Goal: Task Accomplishment & Management: Use online tool/utility

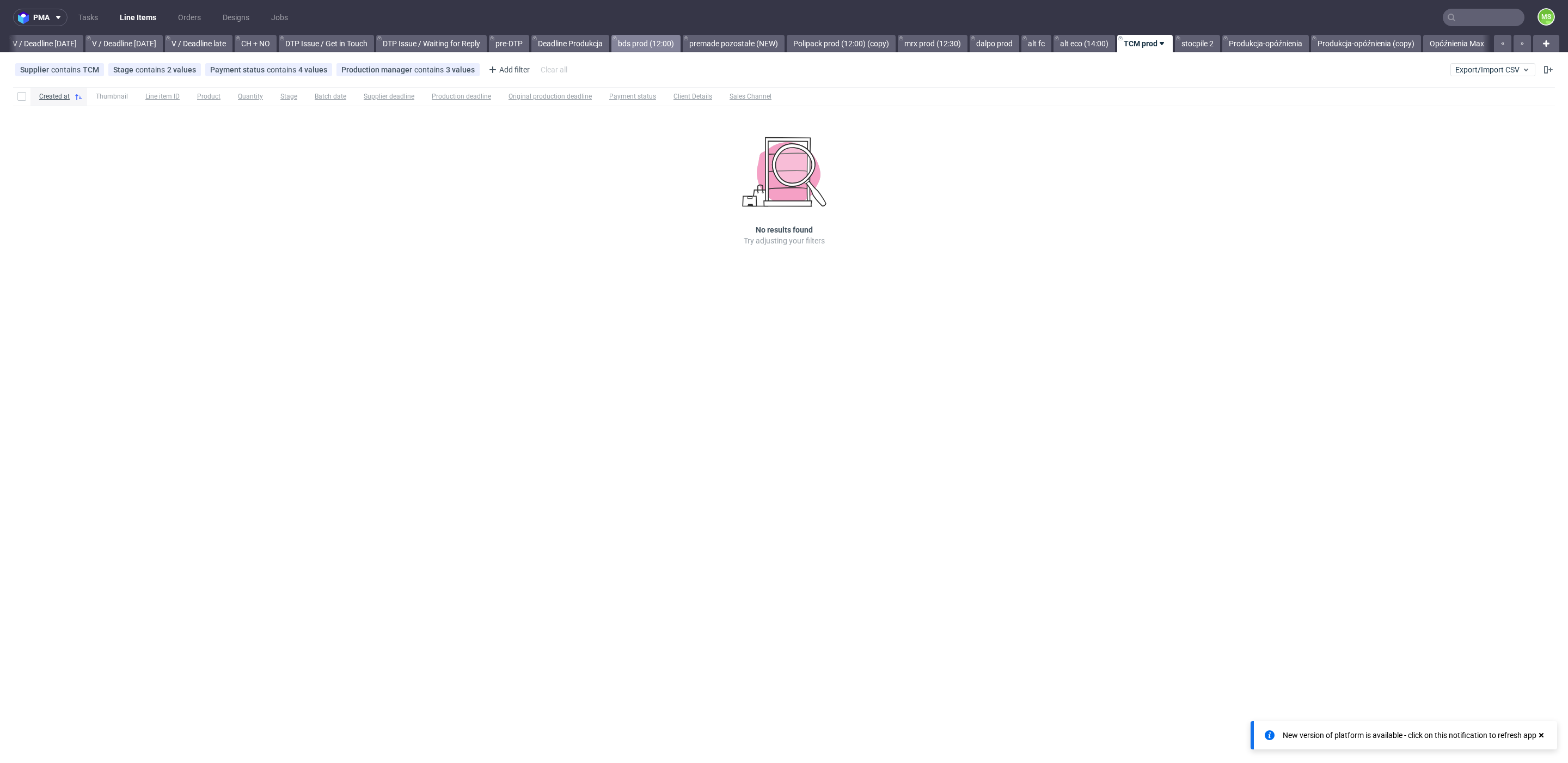
click at [642, 47] on link "bds prod (12:00)" at bounding box center [646, 43] width 69 height 18
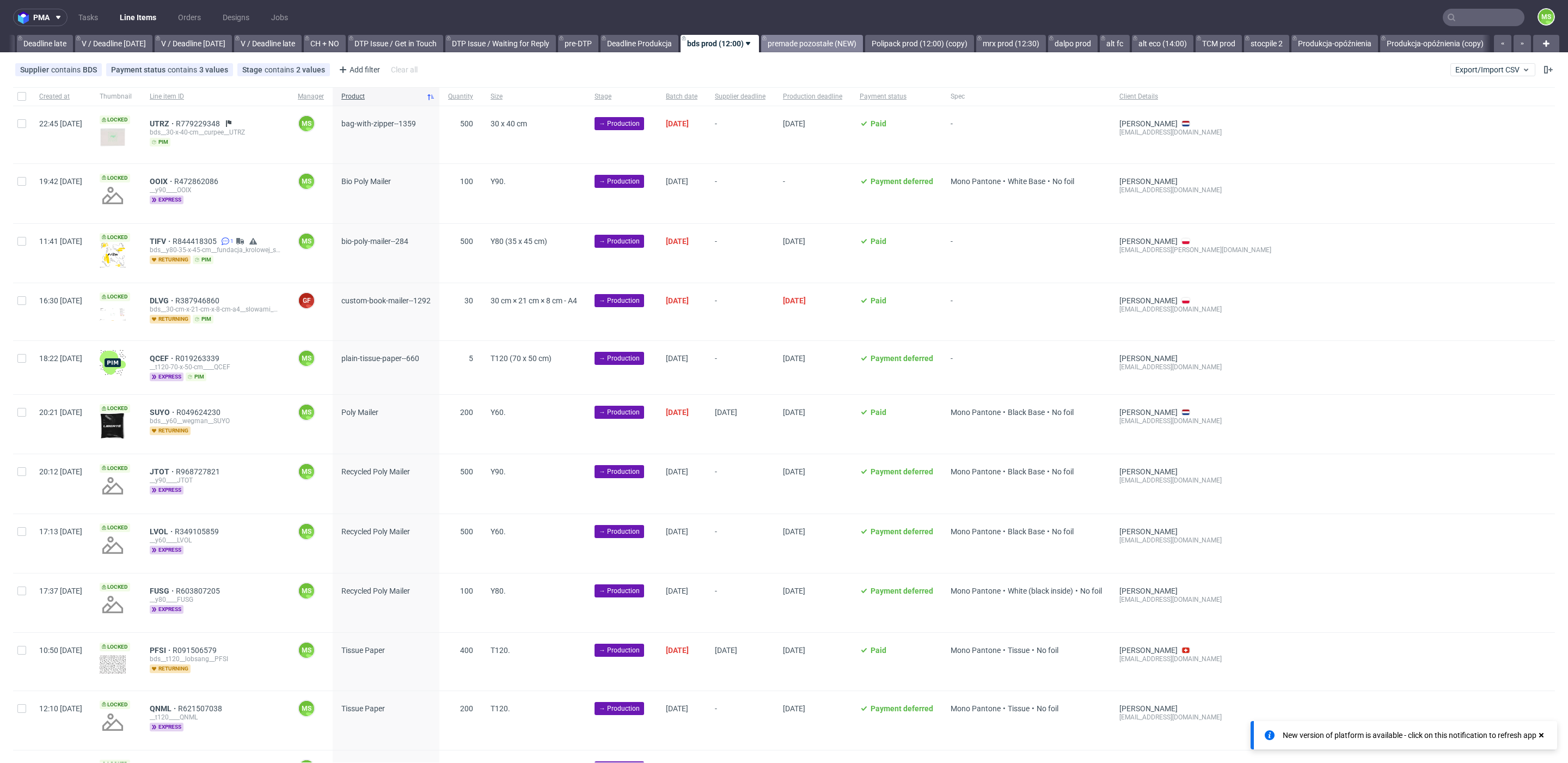
click at [842, 44] on div "All DTP Late Shipped Shipments DTP to do DTP Double check DTP Blocked DTP Produ…" at bounding box center [749, 43] width 1482 height 18
click at [933, 41] on link "Polipack prod (12:00) (copy)" at bounding box center [913, 43] width 109 height 18
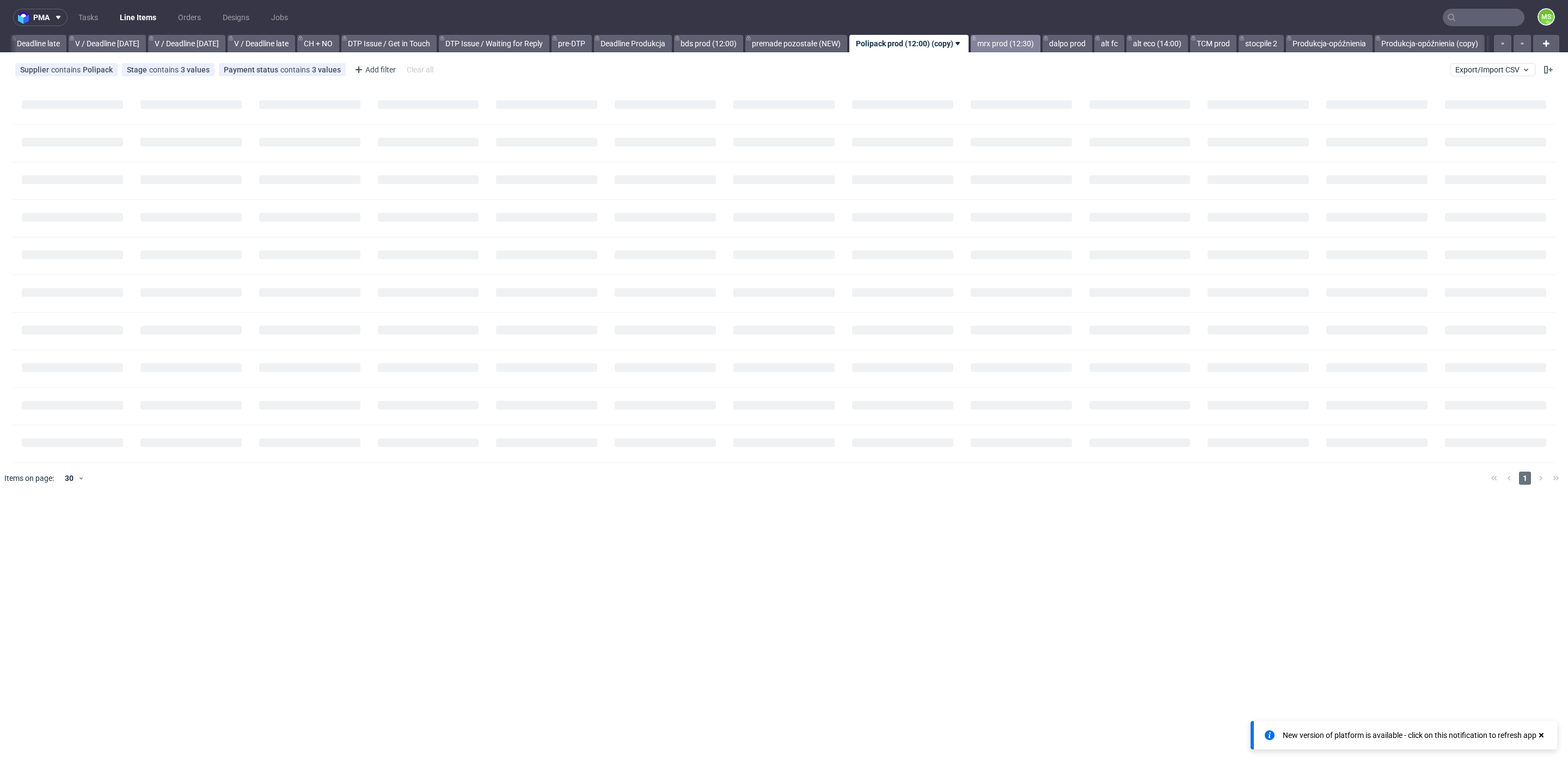
scroll to position [0, 1374]
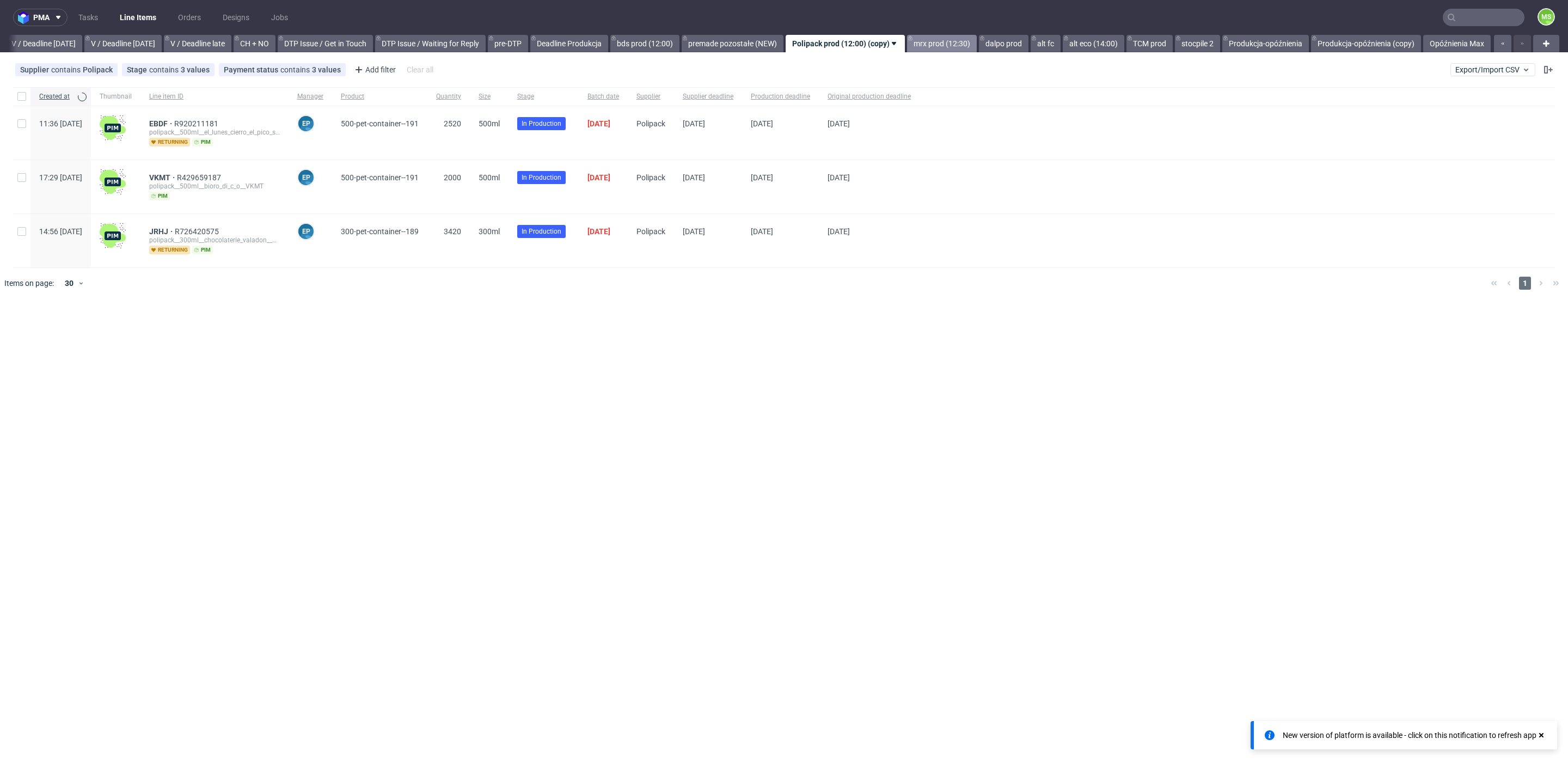
click at [933, 41] on link "mrx prod (12:30)" at bounding box center [942, 43] width 69 height 18
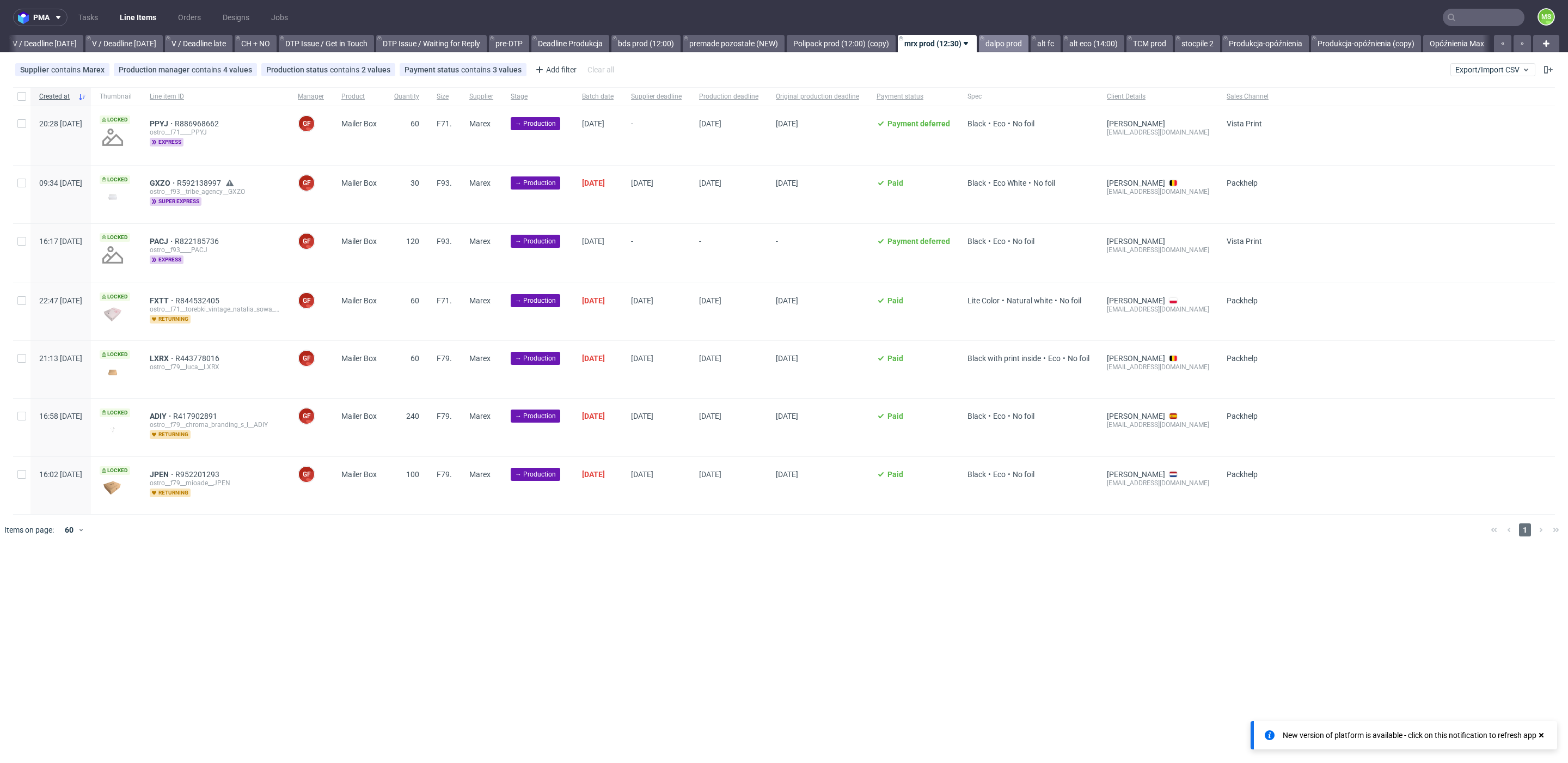
click at [990, 44] on link "dalpo prod" at bounding box center [1003, 43] width 49 height 18
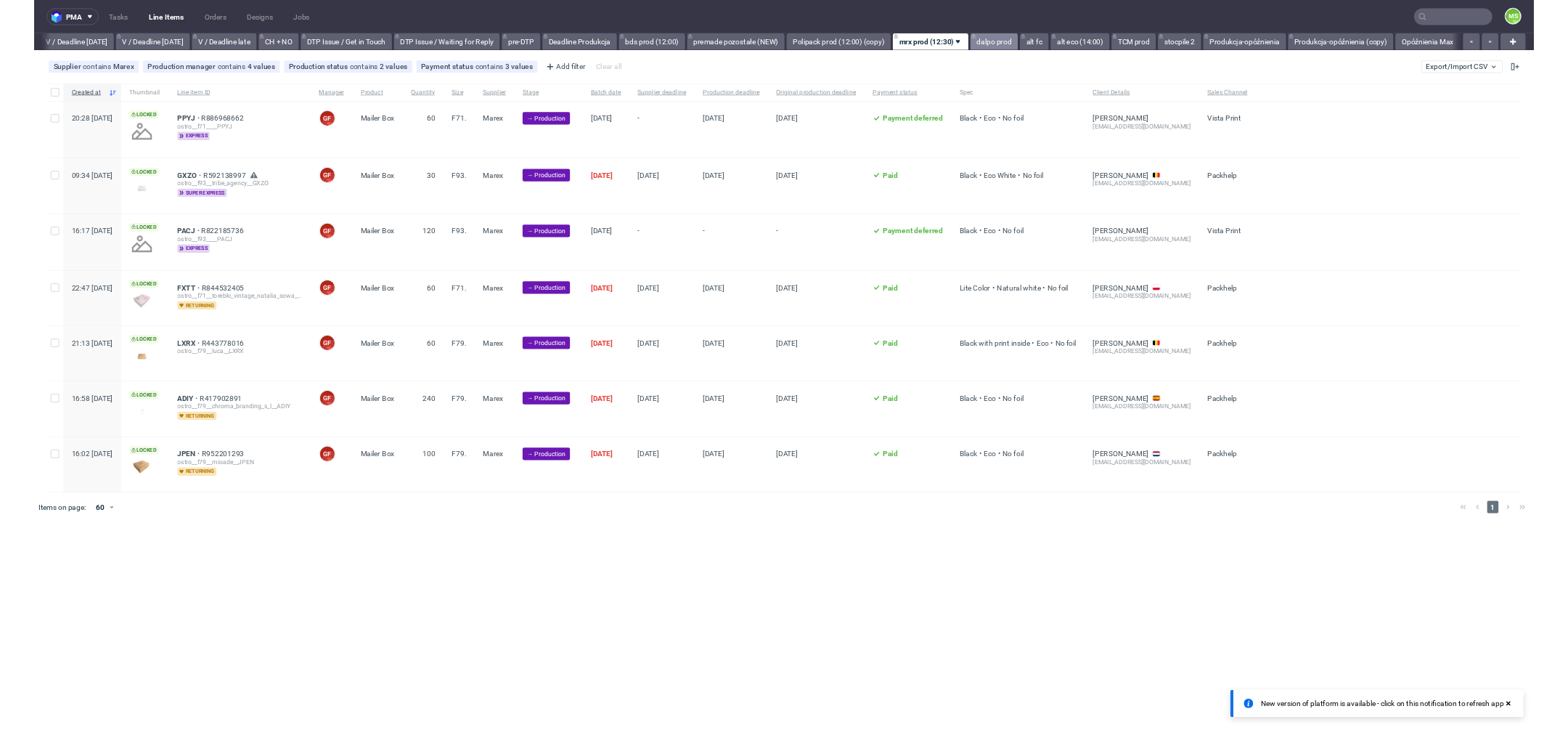
scroll to position [0, 1829]
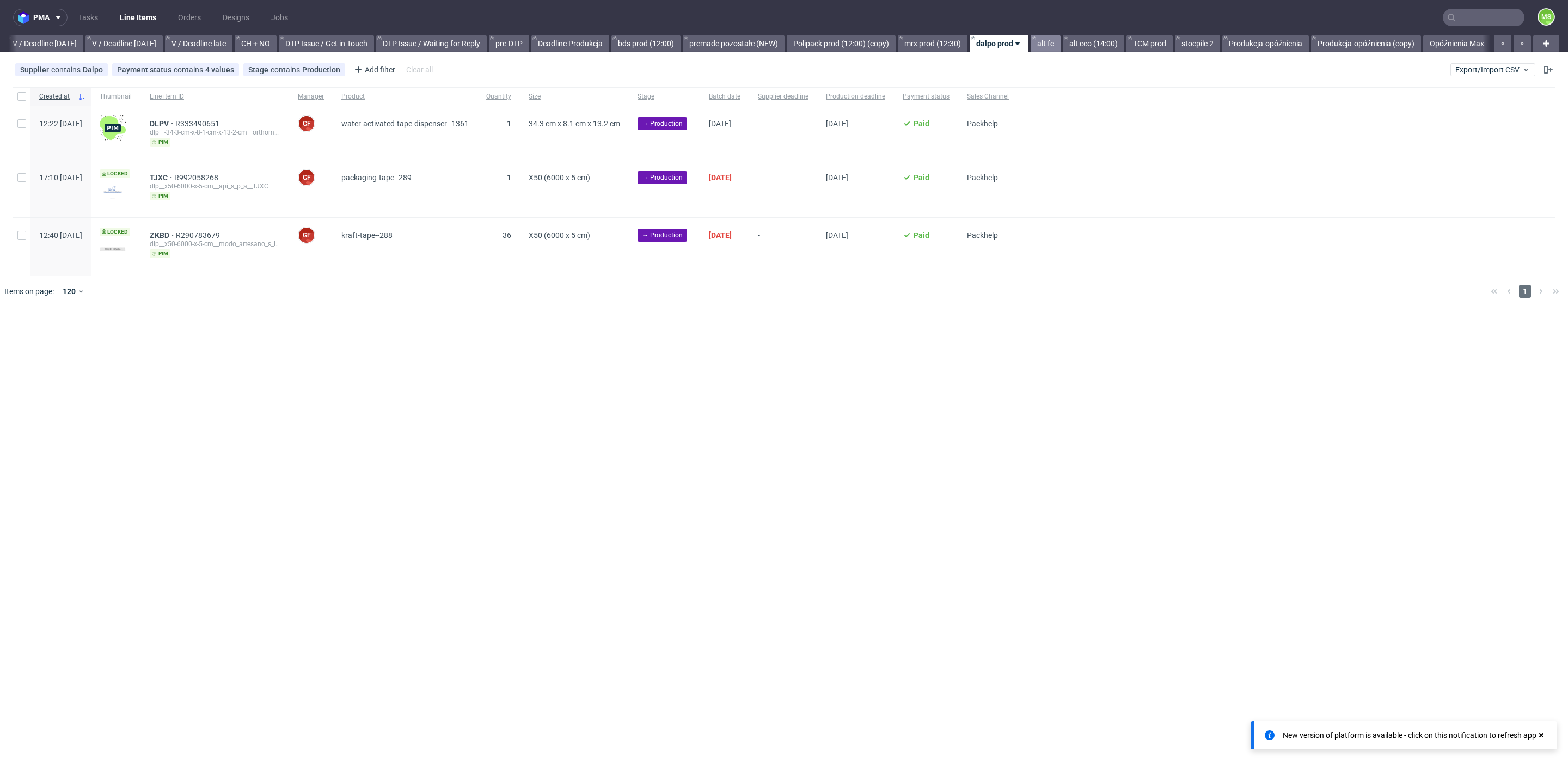
click at [1047, 44] on link "alt fc" at bounding box center [1045, 43] width 30 height 18
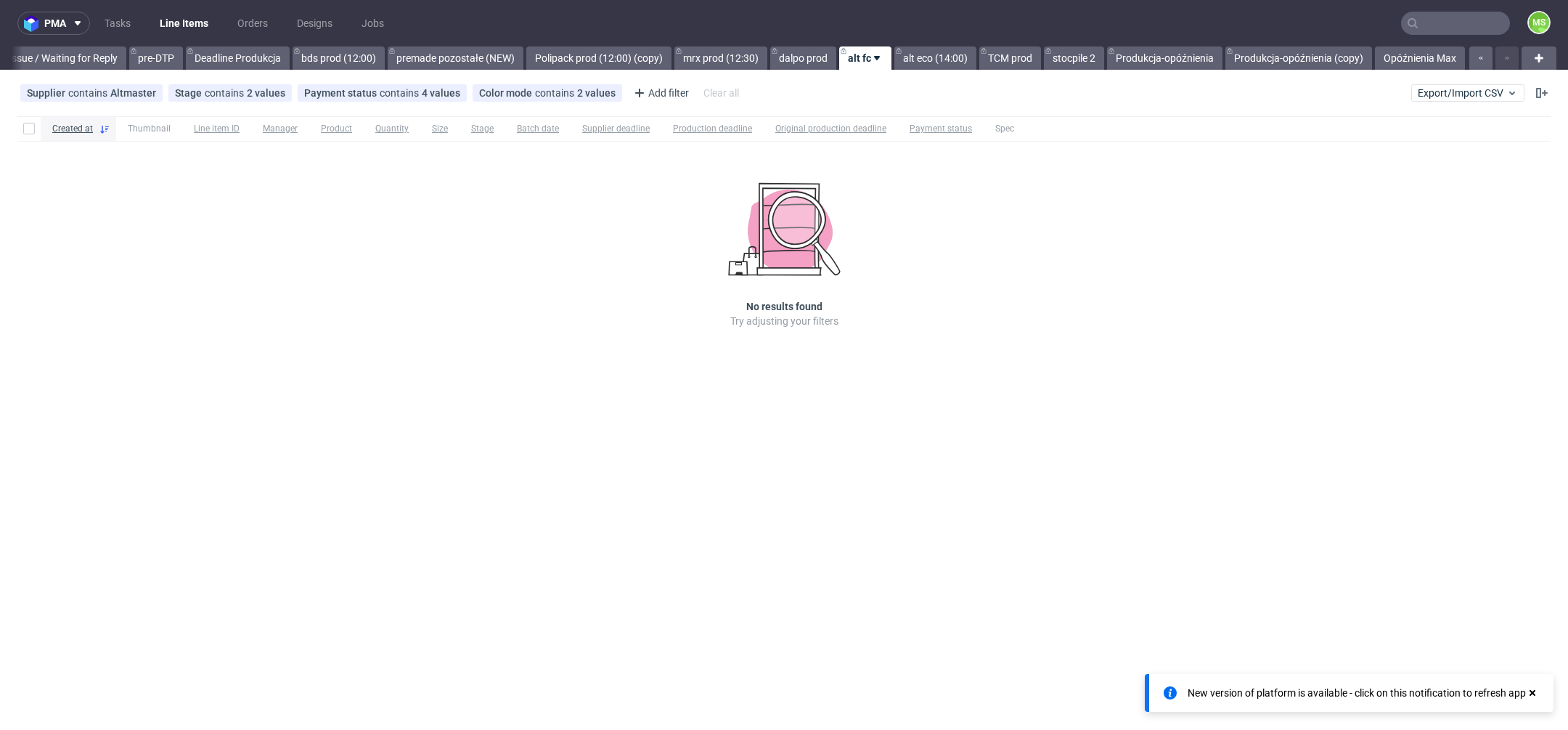
scroll to position [0, 2353]
click at [1456, 93] on span "Export/Import CSV" at bounding box center [1467, 93] width 100 height 11
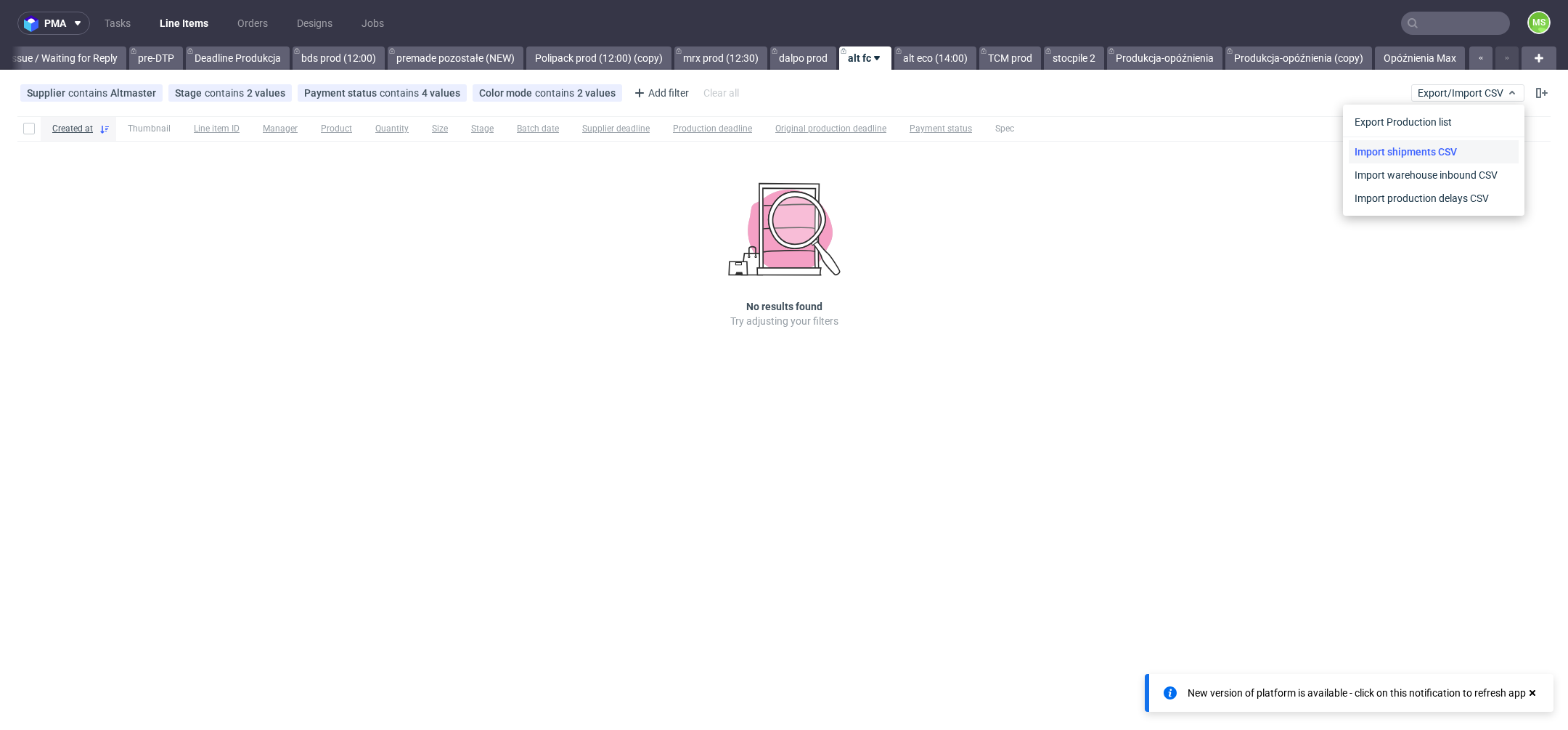
click at [1454, 150] on link "Import shipments CSV" at bounding box center [1433, 152] width 170 height 24
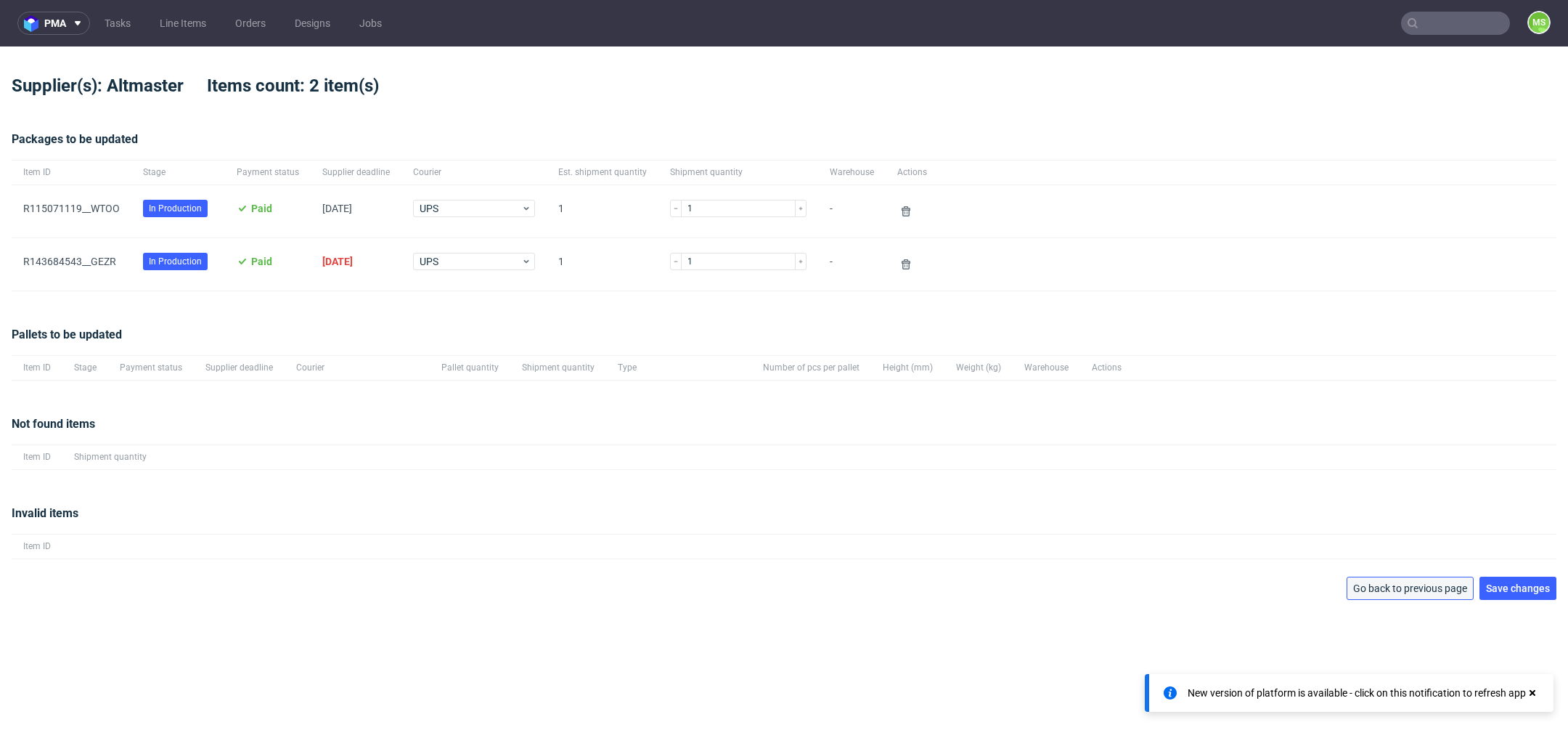
click at [1421, 587] on span "Go back to previous page" at bounding box center [1410, 588] width 114 height 11
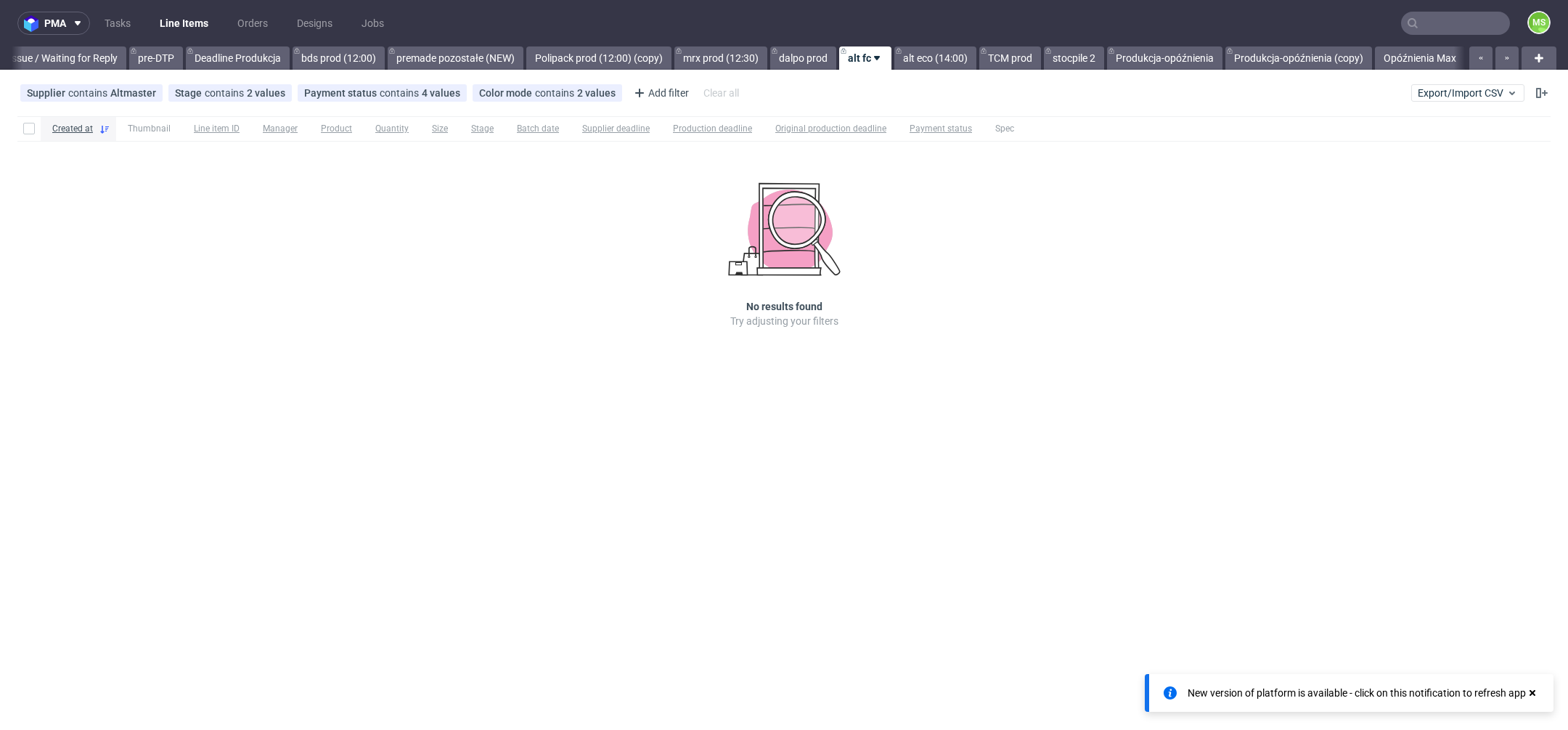
scroll to position [0, 2353]
click at [1450, 98] on span "Export/Import CSV" at bounding box center [1467, 93] width 100 height 11
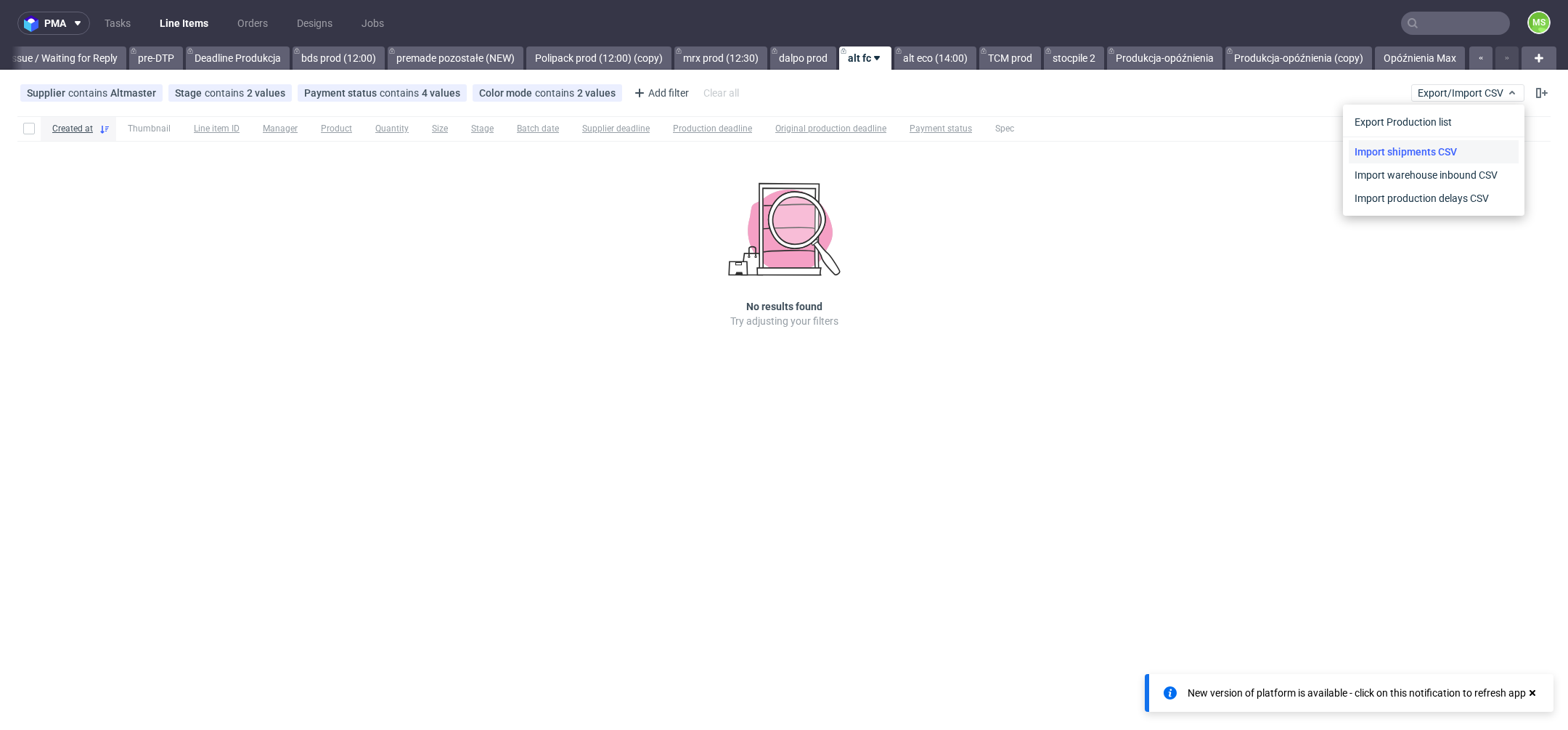
click at [1423, 143] on link "Import shipments CSV" at bounding box center [1433, 152] width 170 height 24
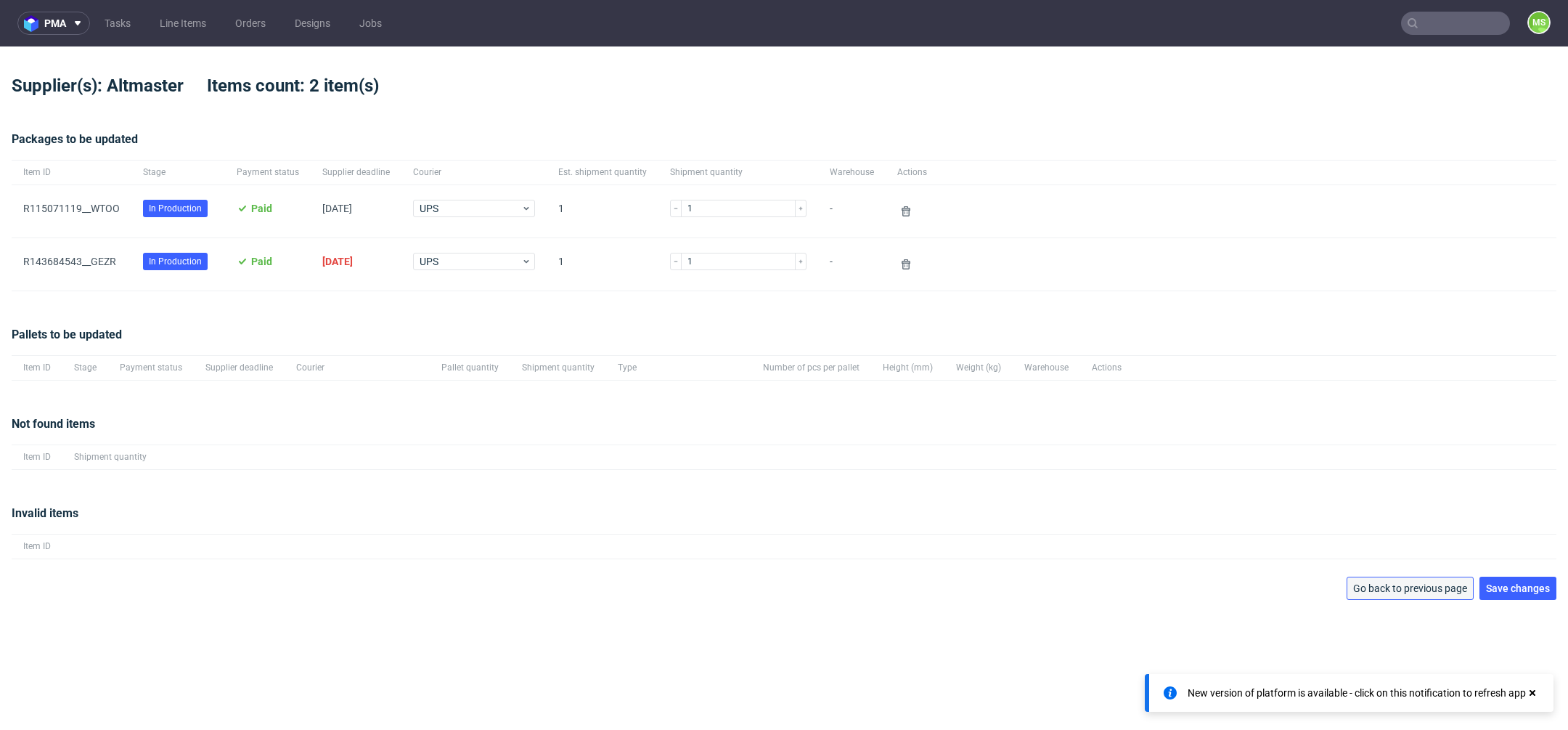
click at [1412, 583] on span "Go back to previous page" at bounding box center [1410, 588] width 114 height 11
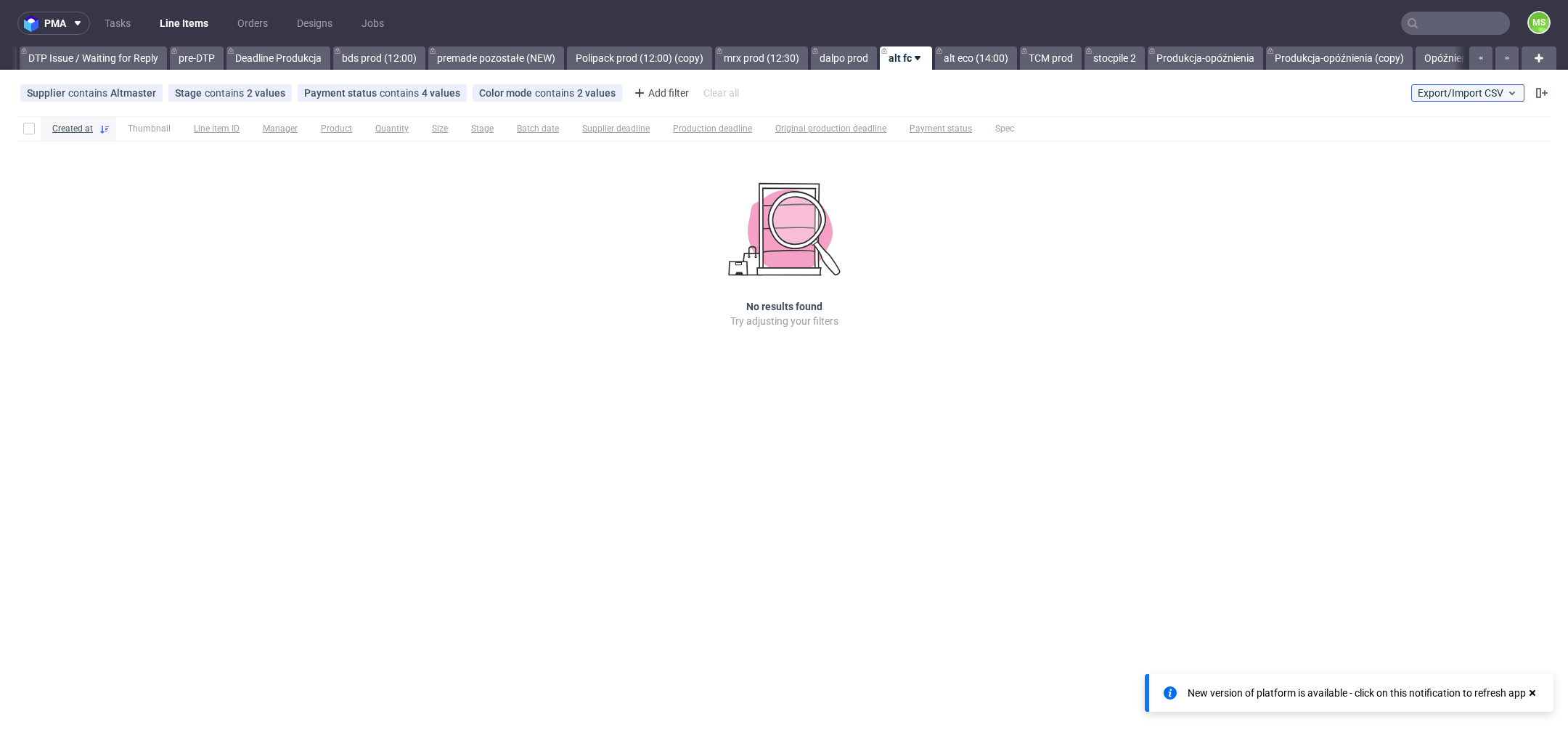
click at [1451, 97] on span "Export/Import CSV" at bounding box center [1467, 93] width 100 height 11
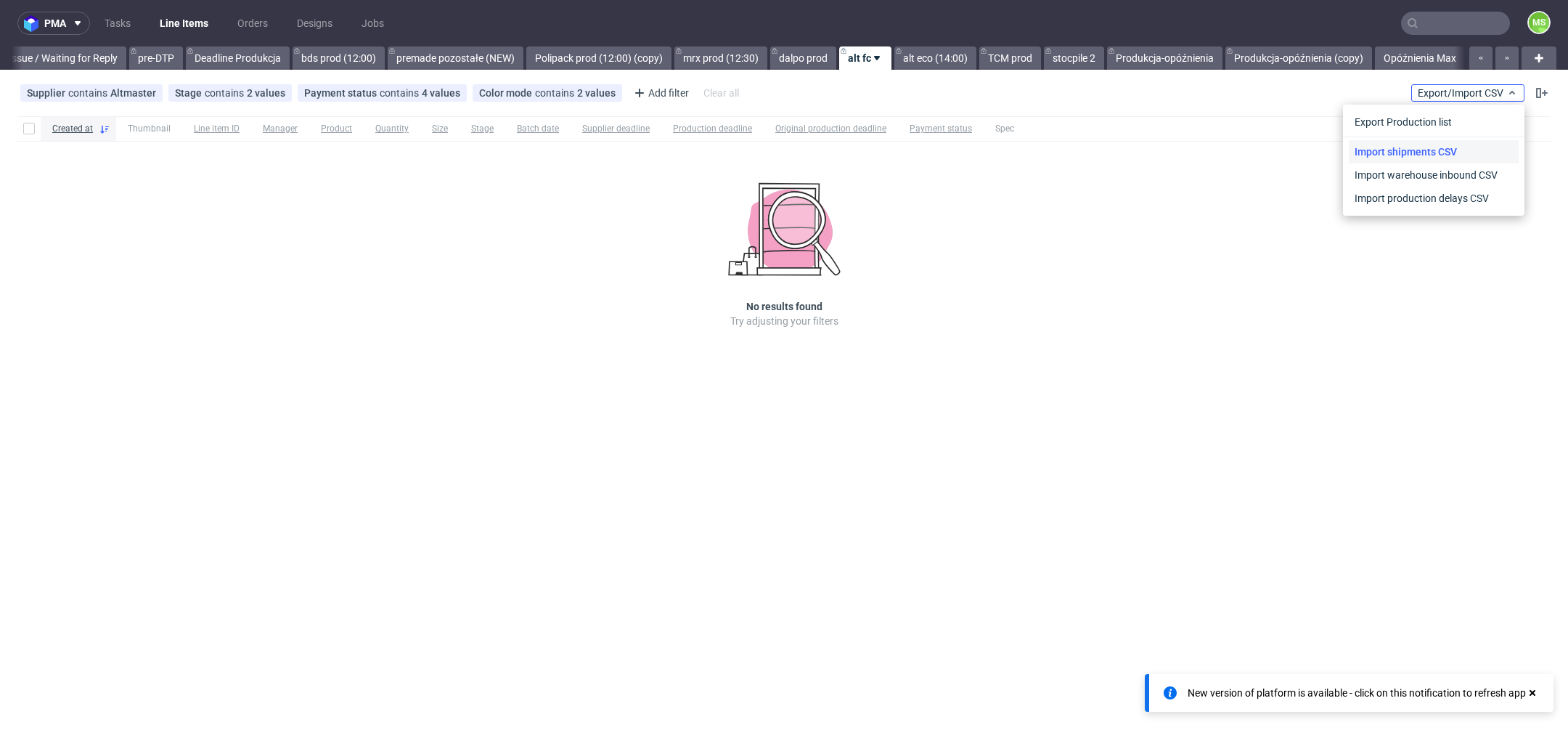
scroll to position [0, 2353]
click at [1445, 154] on link "Import shipments CSV" at bounding box center [1433, 152] width 170 height 24
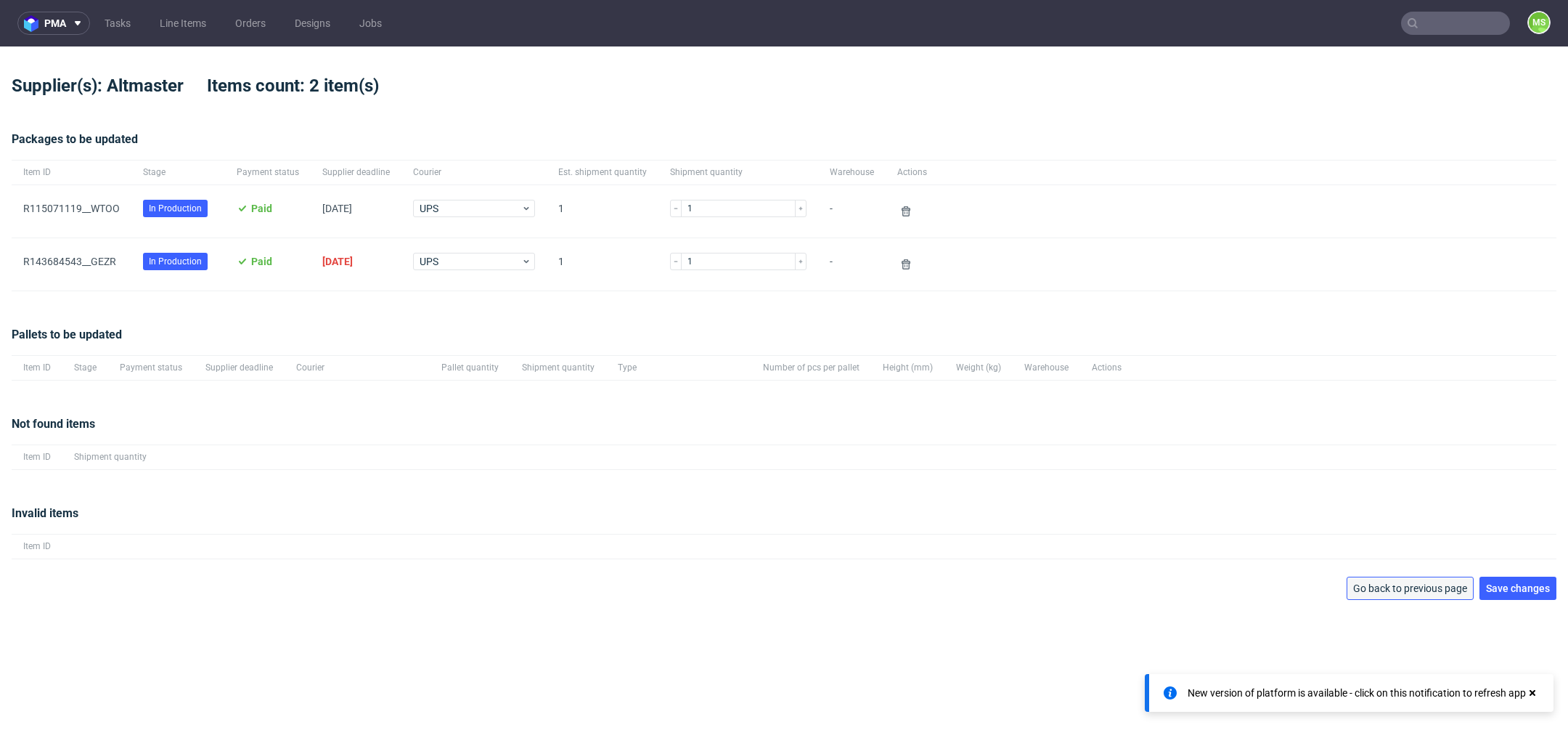
click at [1398, 585] on span "Go back to previous page" at bounding box center [1410, 588] width 114 height 11
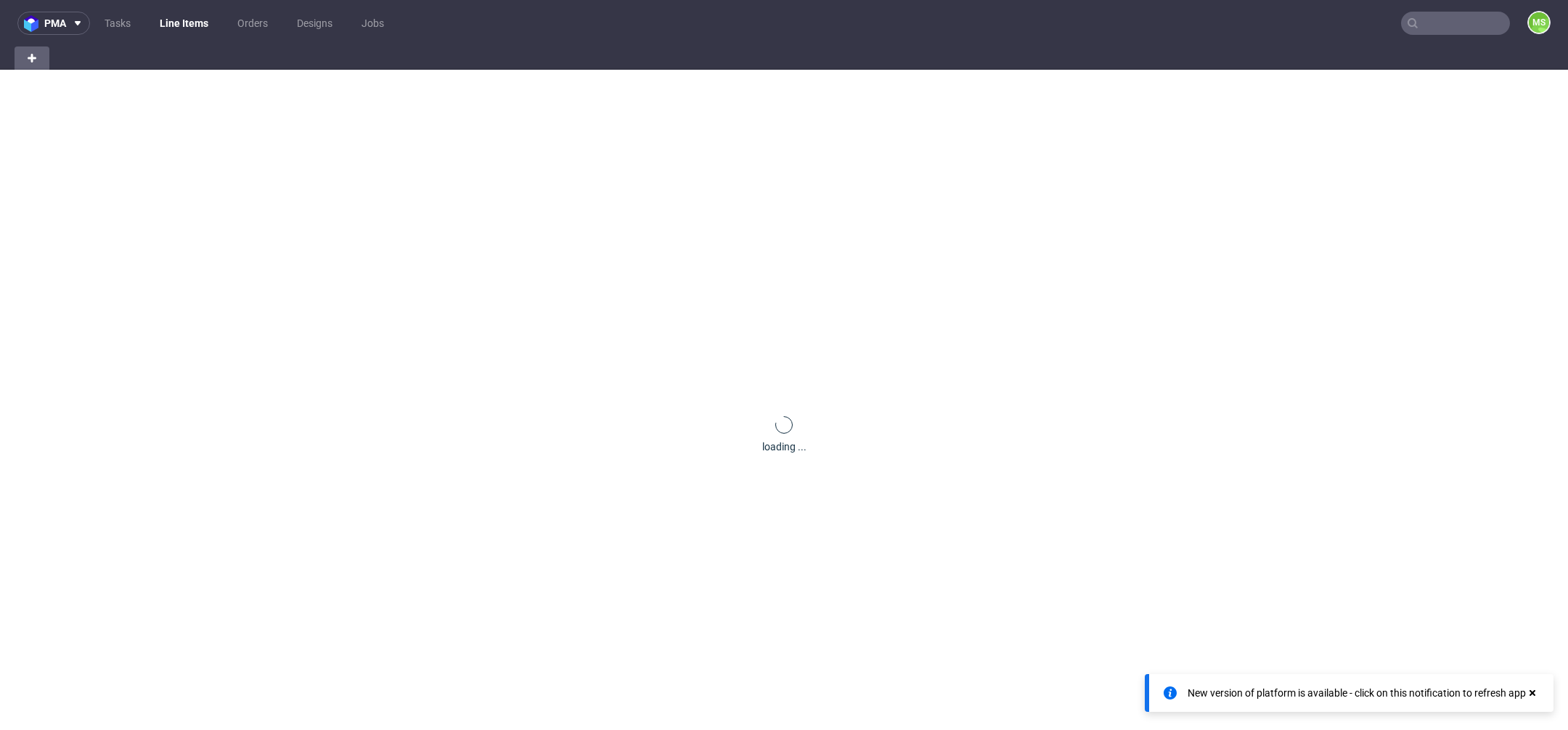
click at [1398, 585] on div "loading ..." at bounding box center [784, 434] width 1568 height 730
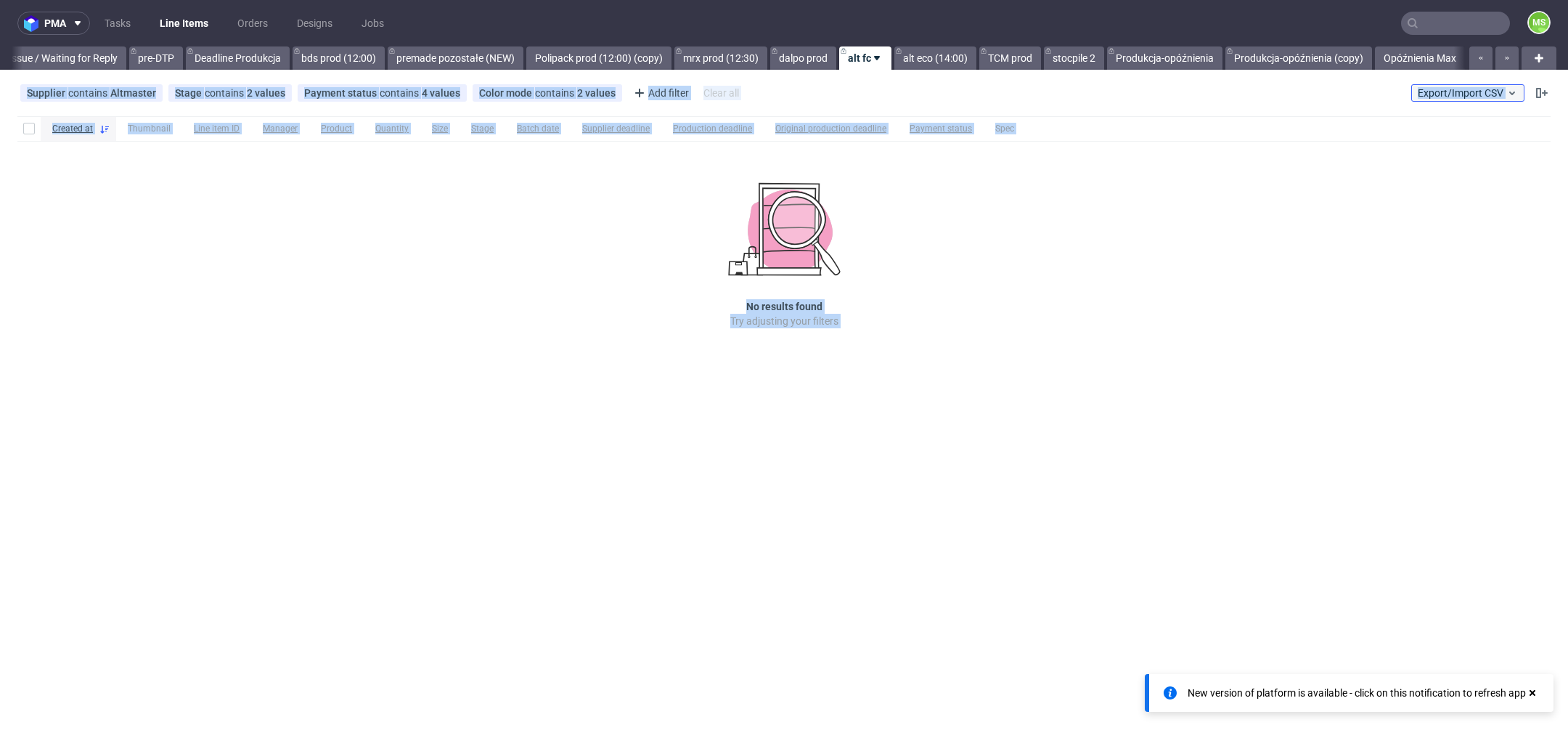
click at [1484, 100] on button "Export/Import CSV" at bounding box center [1468, 93] width 114 height 17
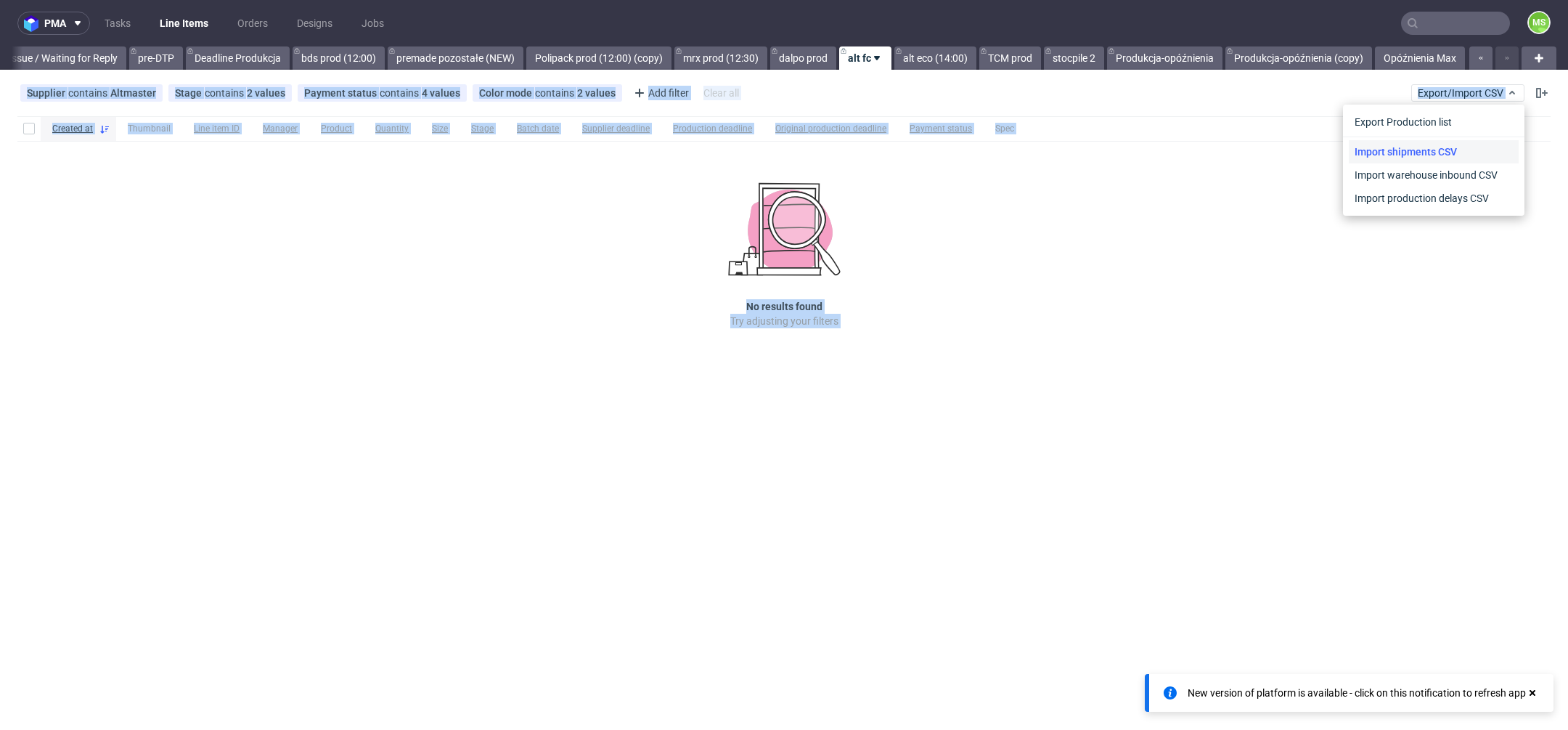
click at [1470, 145] on link "Import shipments CSV" at bounding box center [1433, 152] width 170 height 24
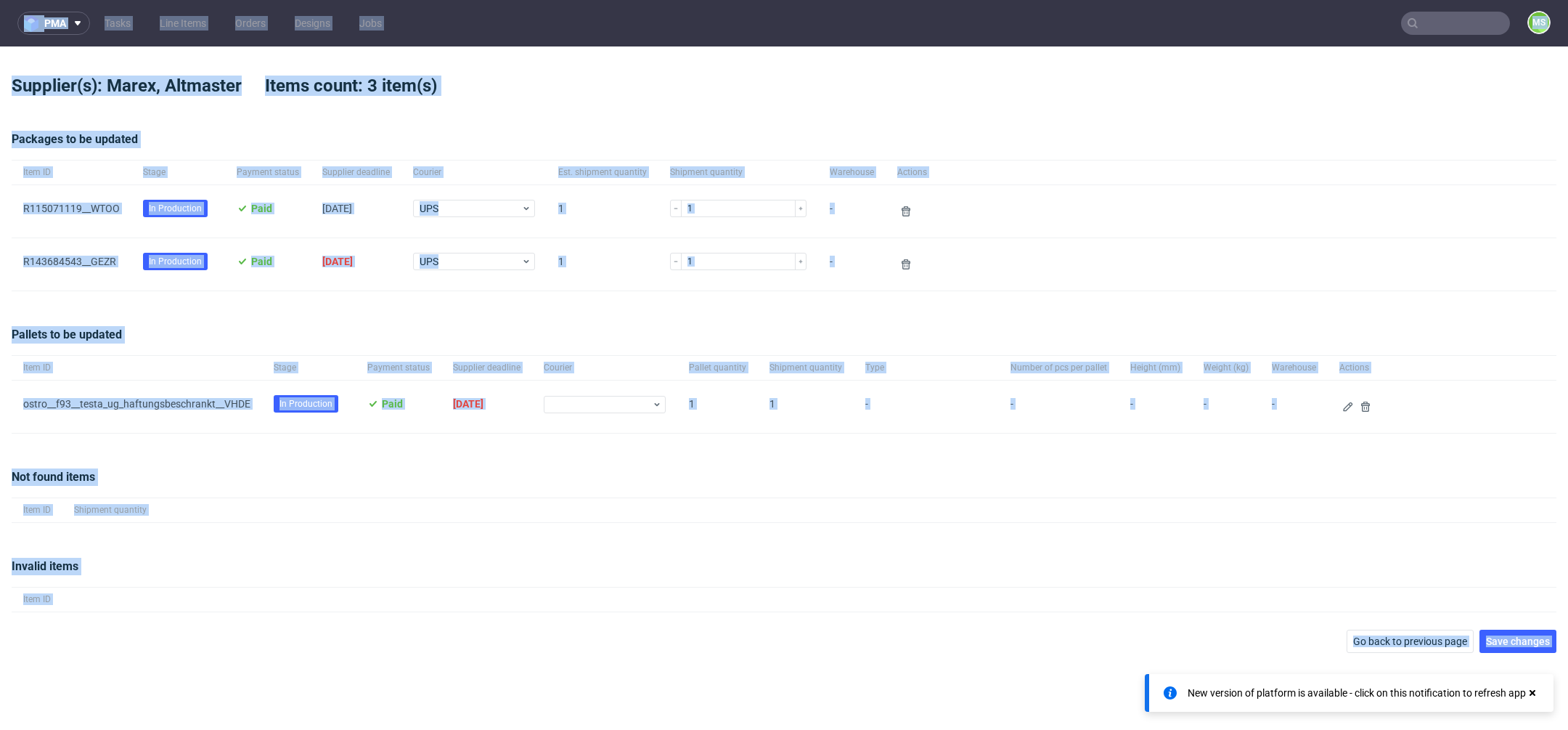
click at [950, 506] on div at bounding box center [857, 510] width 1398 height 24
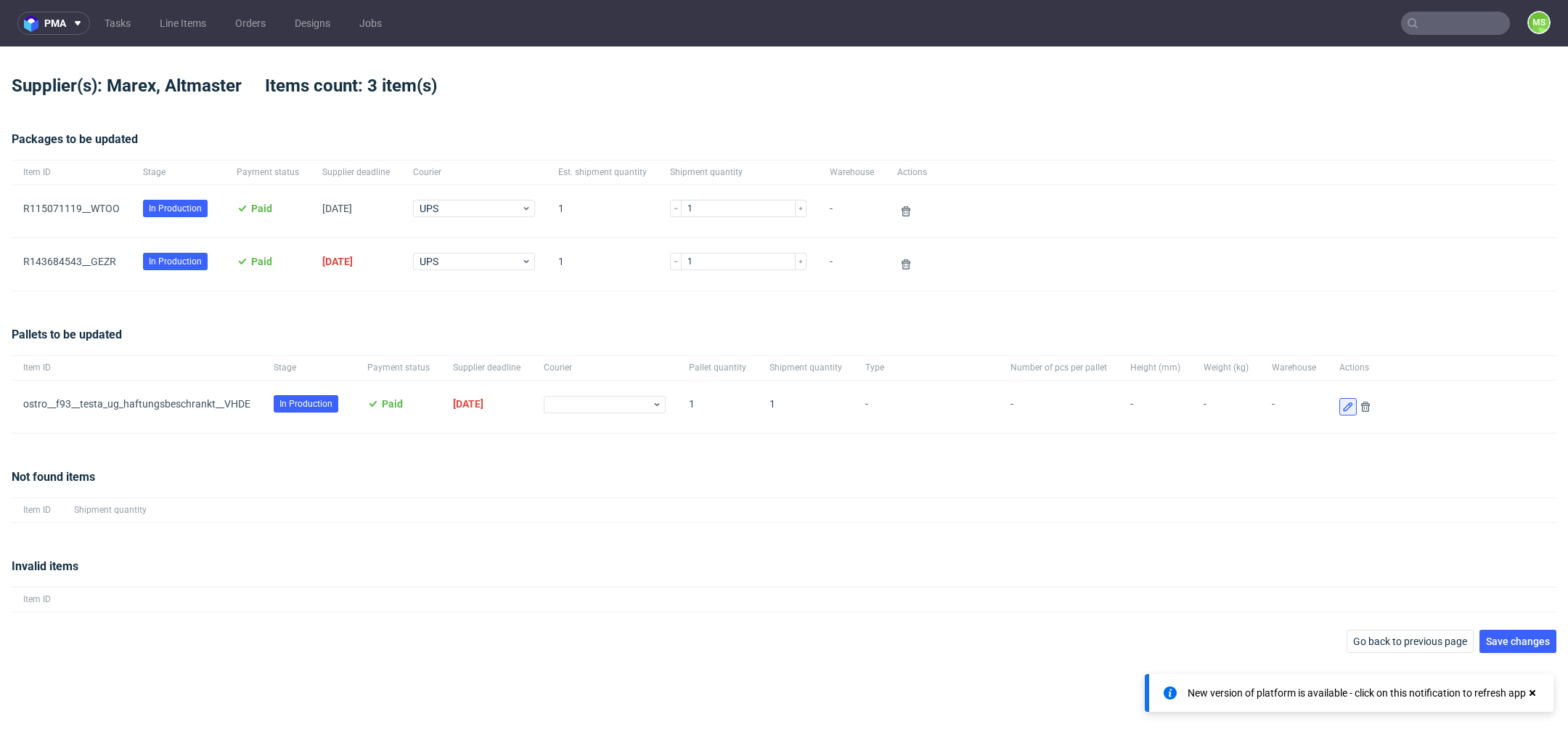
click at [1343, 408] on use at bounding box center [1348, 408] width 10 height 10
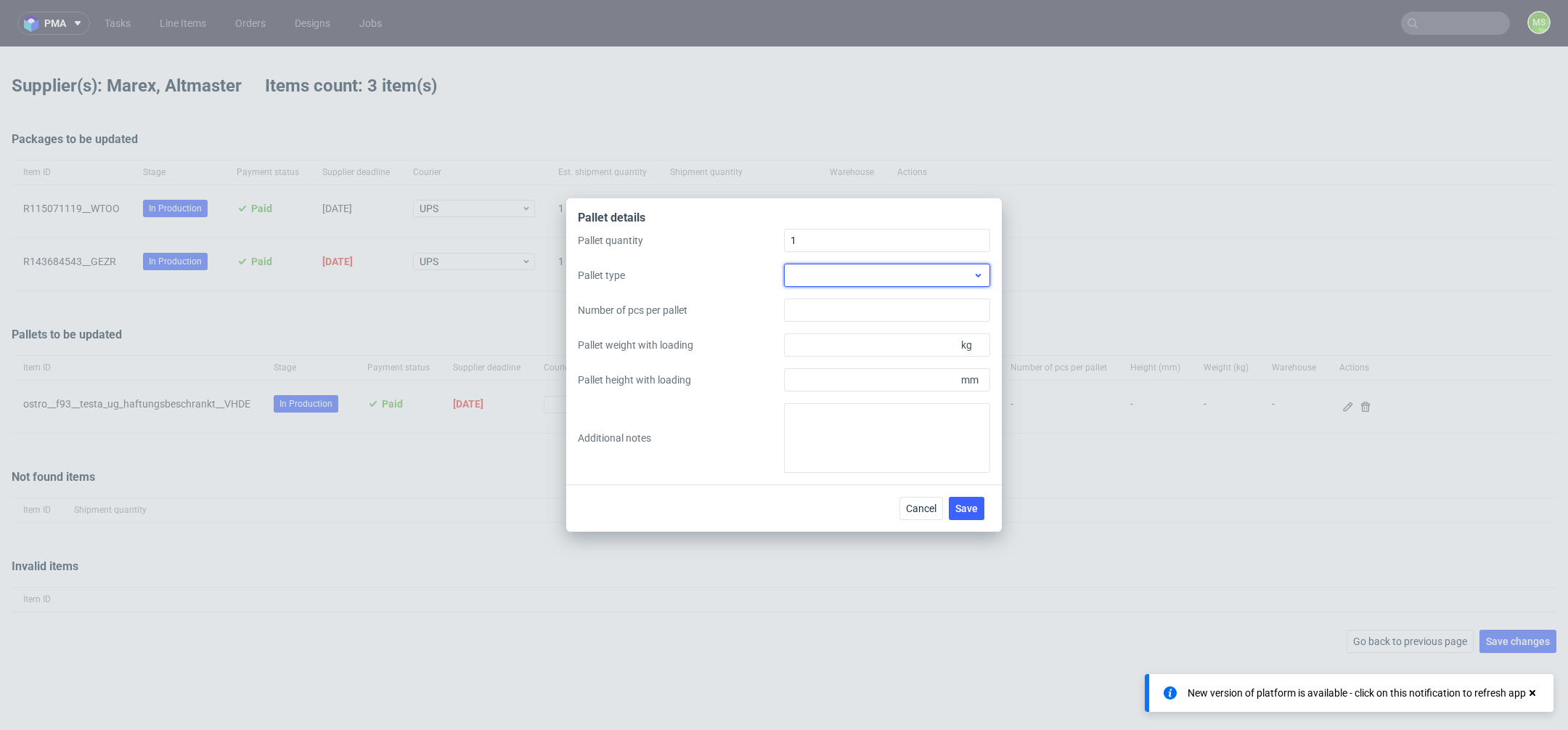
click at [933, 283] on div at bounding box center [887, 275] width 206 height 24
click at [926, 330] on div "EPAL2, 1200 x 1000mm" at bounding box center [887, 335] width 195 height 26
click at [870, 350] on input "Pallet weight with loading" at bounding box center [887, 345] width 206 height 24
type input "230"
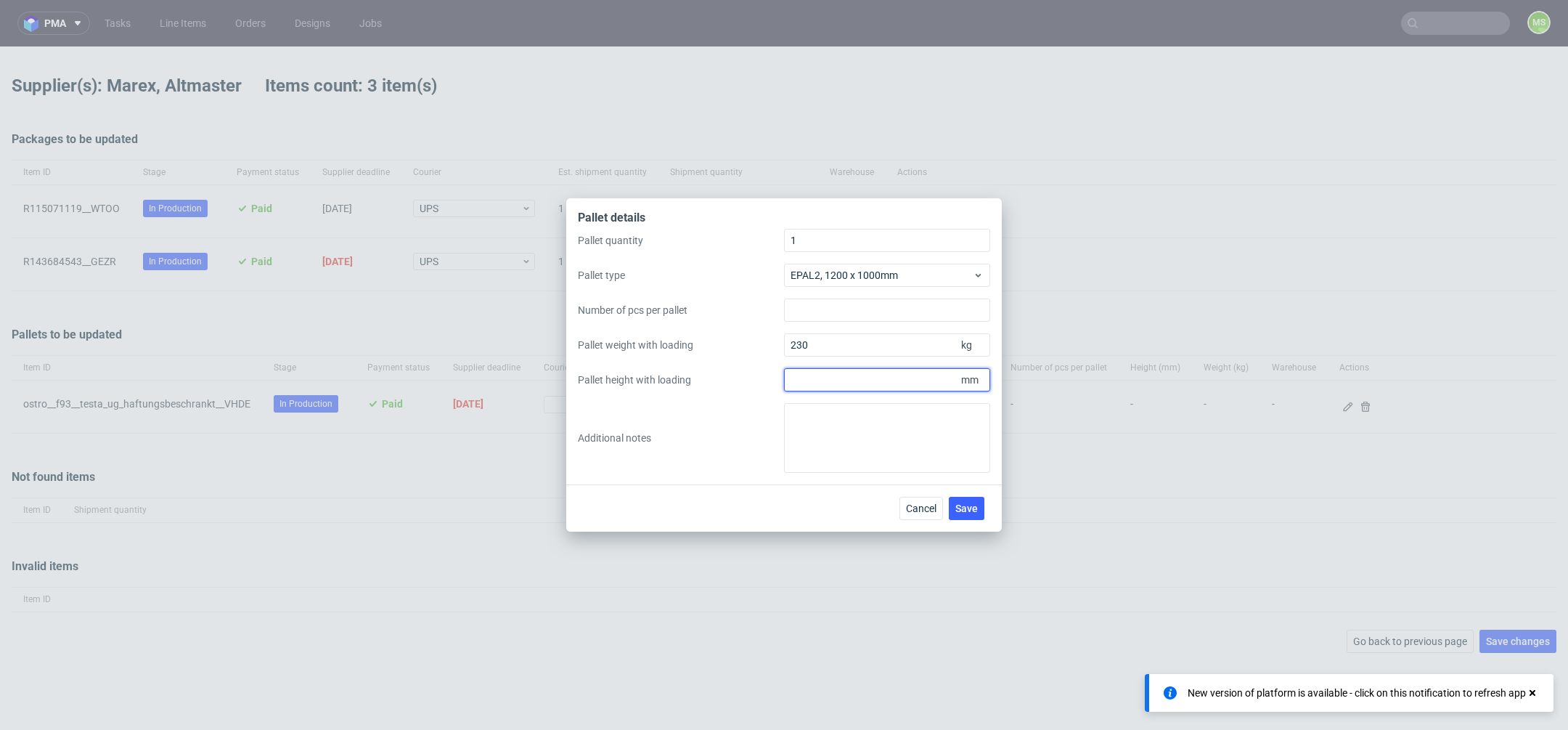
click at [872, 385] on input "Pallet height with loading" at bounding box center [887, 379] width 206 height 24
type input "1300"
click at [977, 506] on span "Save" at bounding box center [967, 508] width 23 height 11
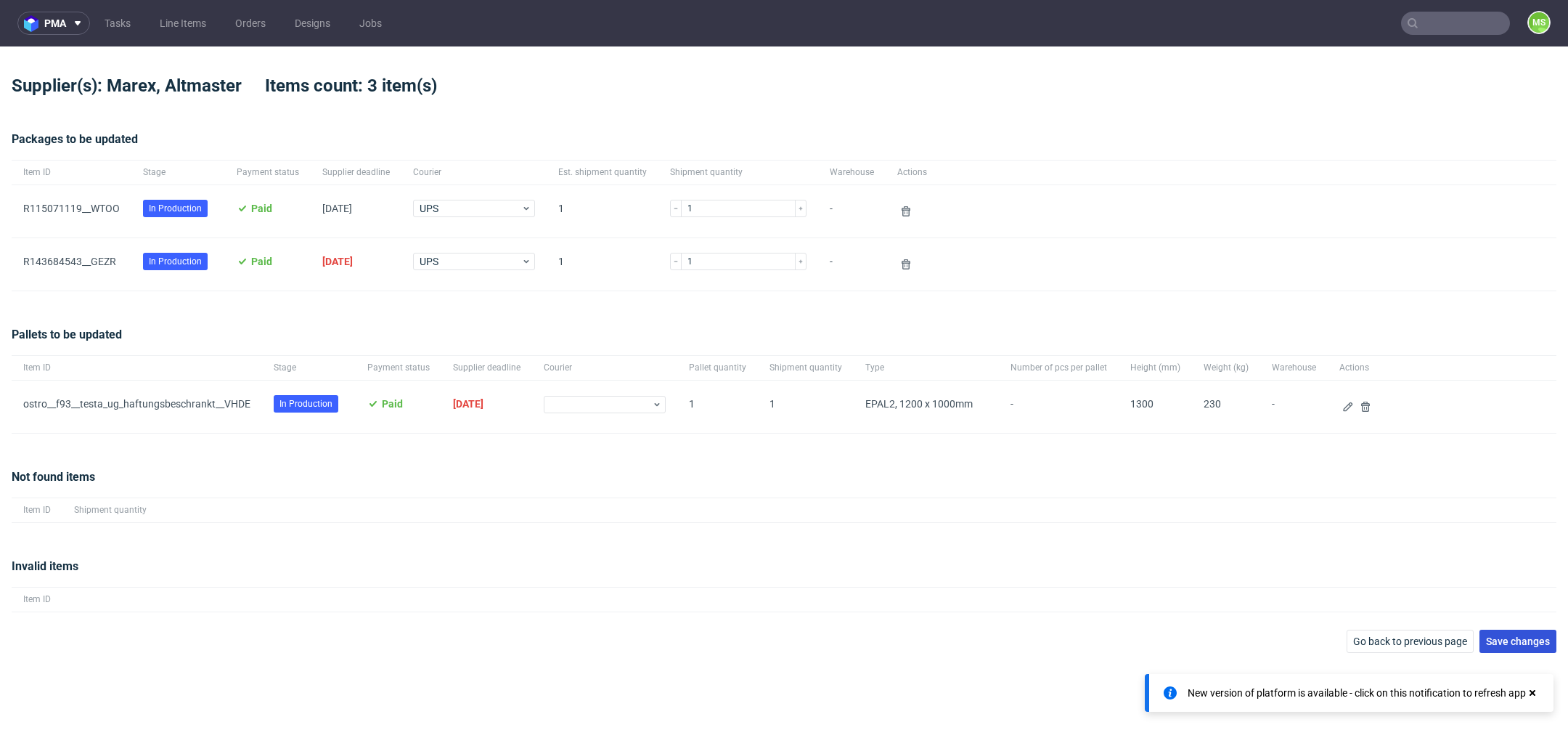
click at [1511, 637] on span "Save changes" at bounding box center [1518, 641] width 64 height 11
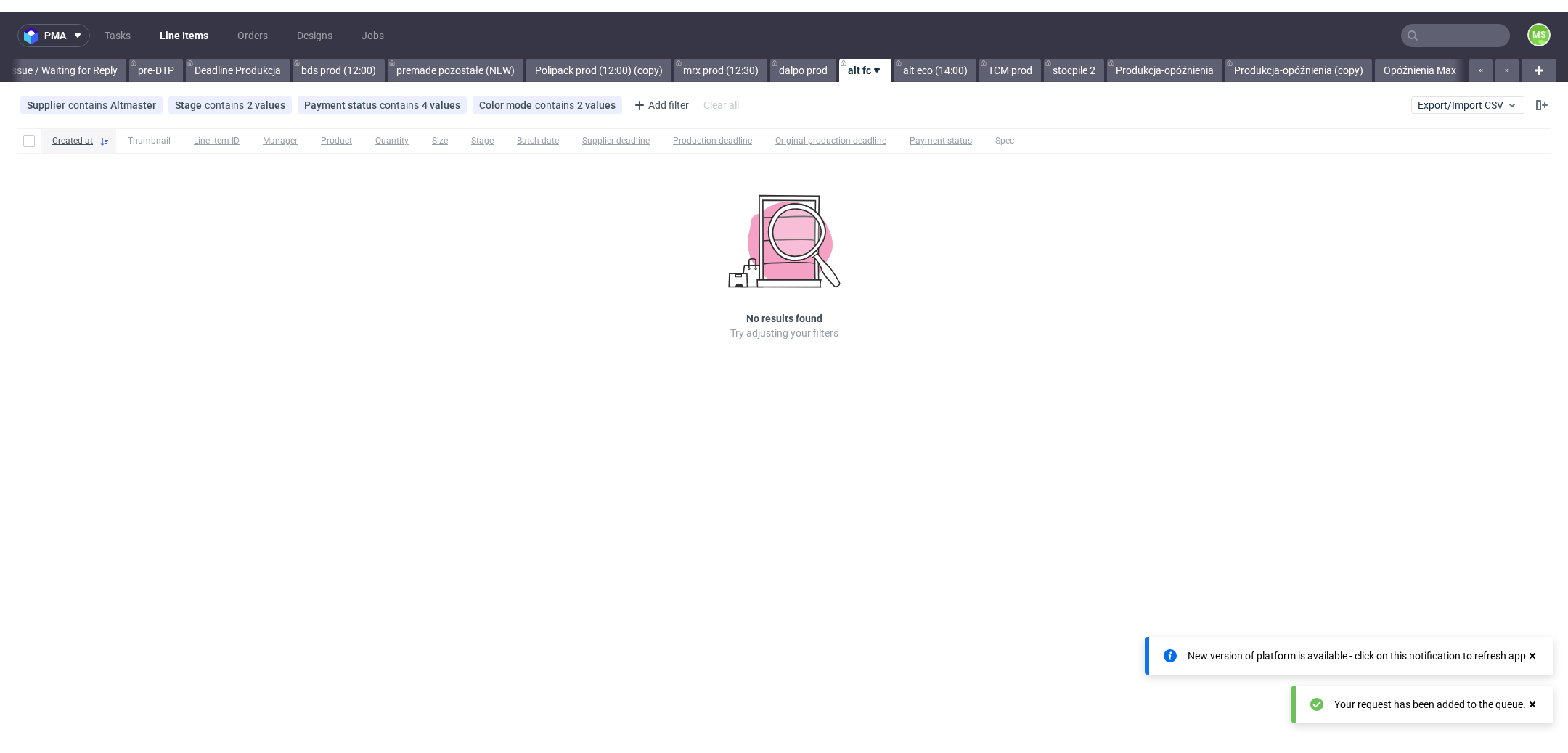
scroll to position [0, 2353]
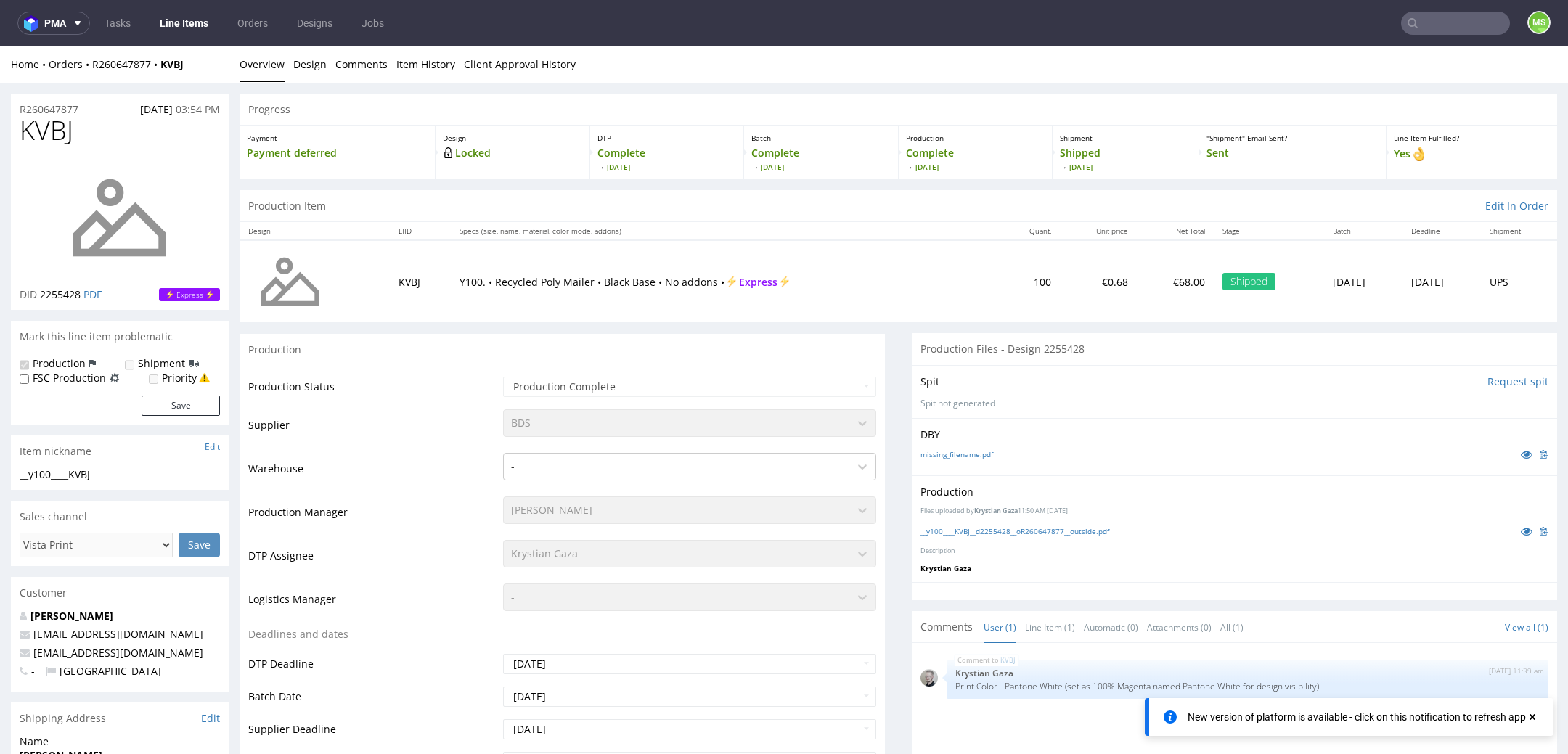
click at [200, 17] on link "Line Items" at bounding box center [183, 23] width 66 height 24
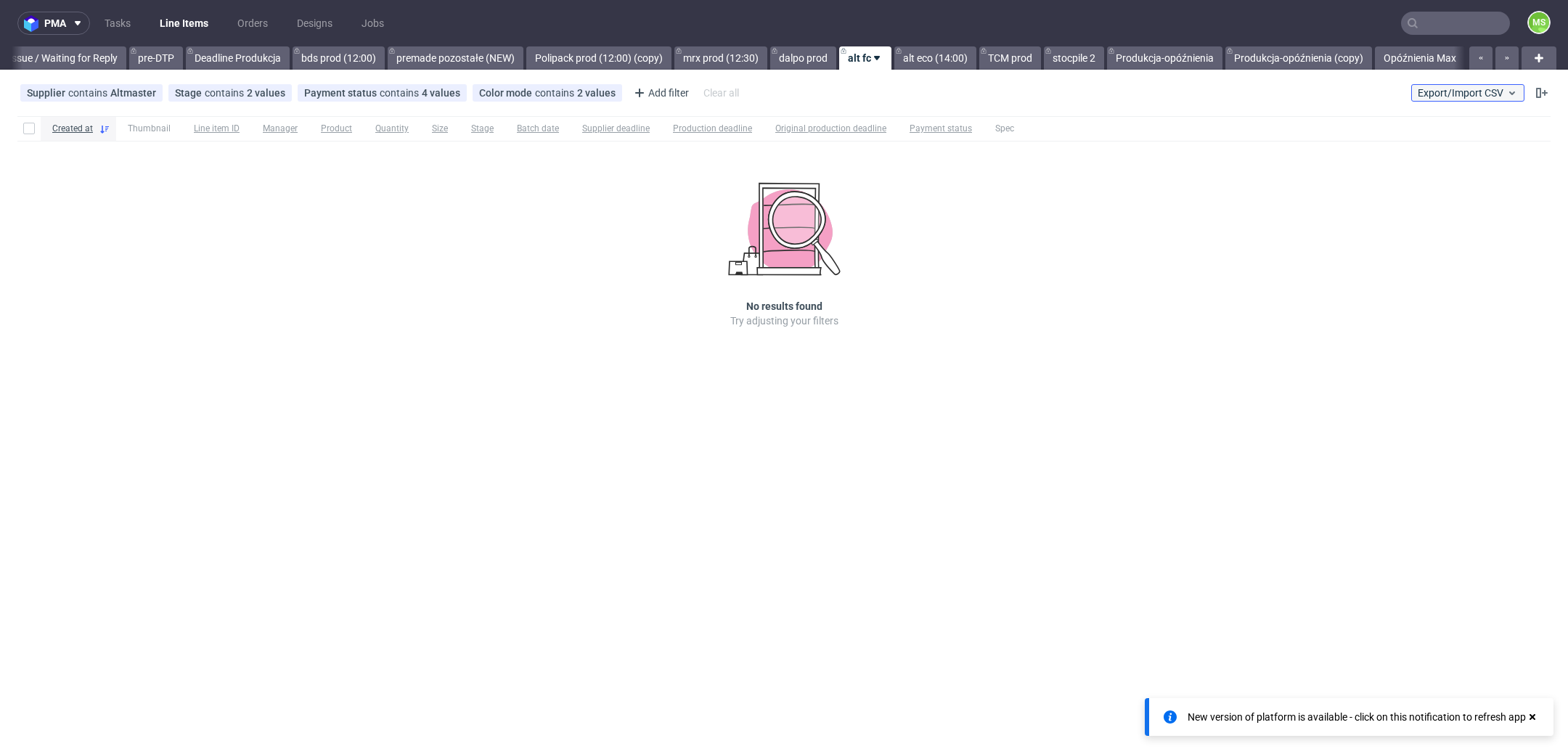
click at [1480, 98] on span "Export/Import CSV" at bounding box center [1467, 93] width 100 height 11
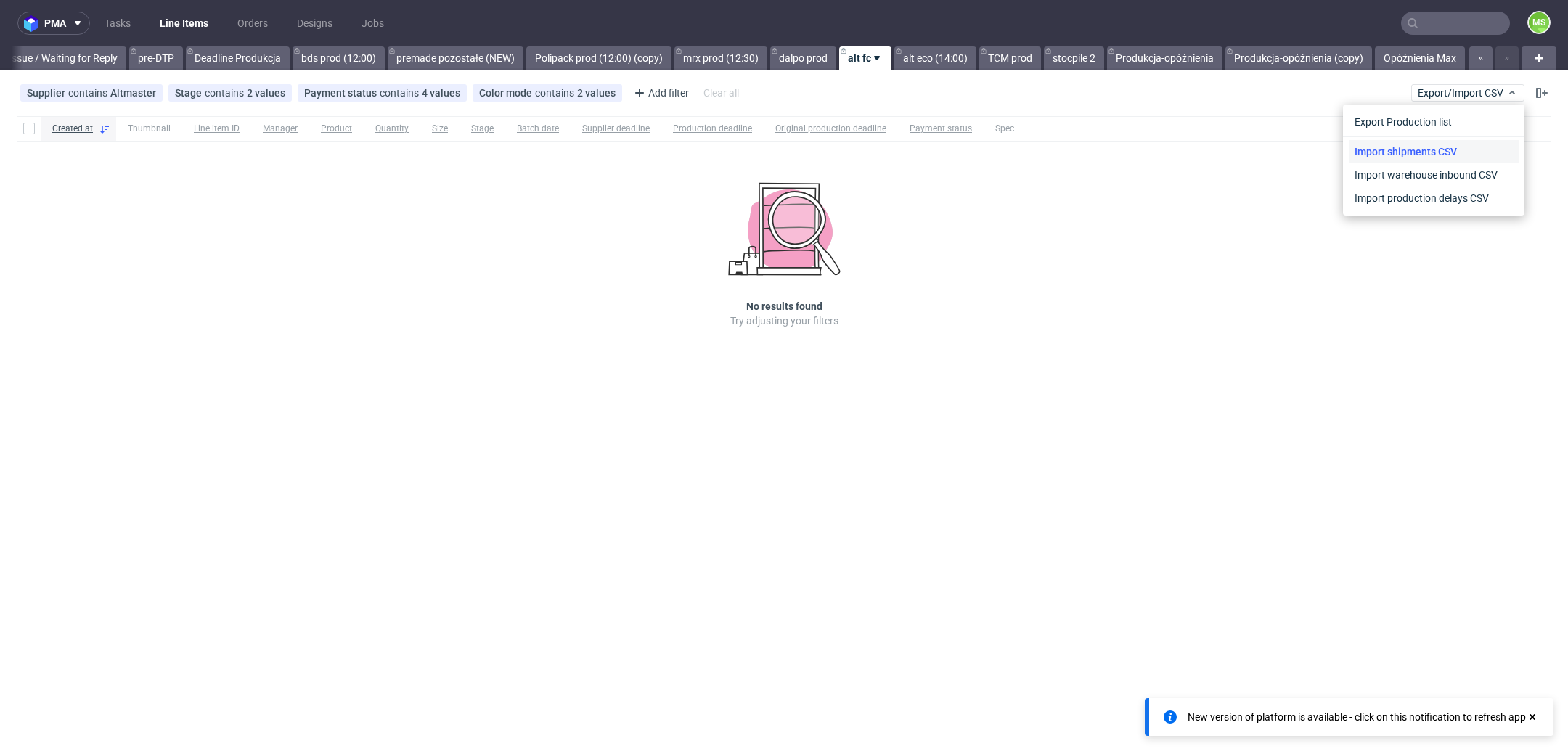
click at [1449, 157] on link "Import shipments CSV" at bounding box center [1433, 152] width 170 height 24
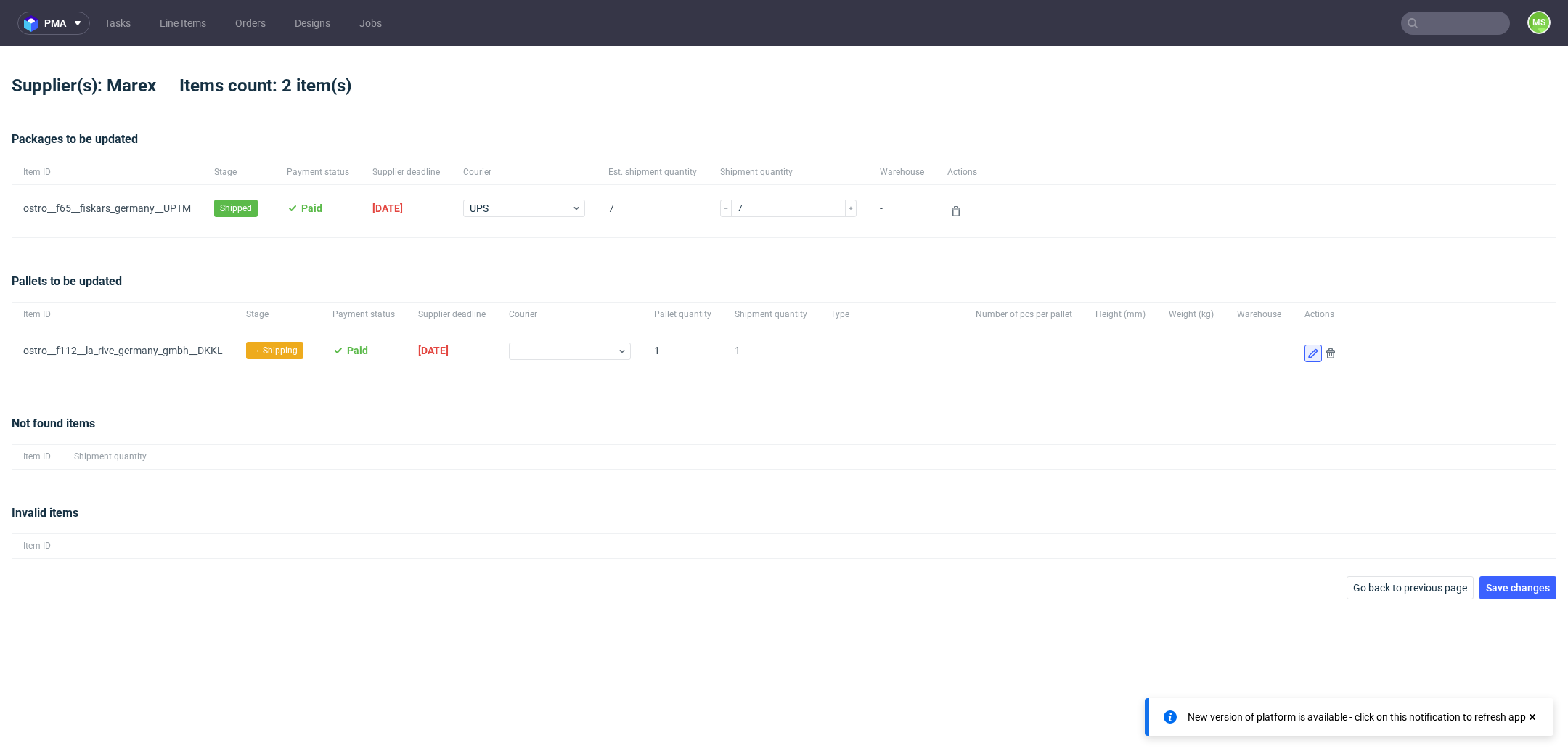
click at [1307, 355] on icon at bounding box center [1313, 353] width 11 height 11
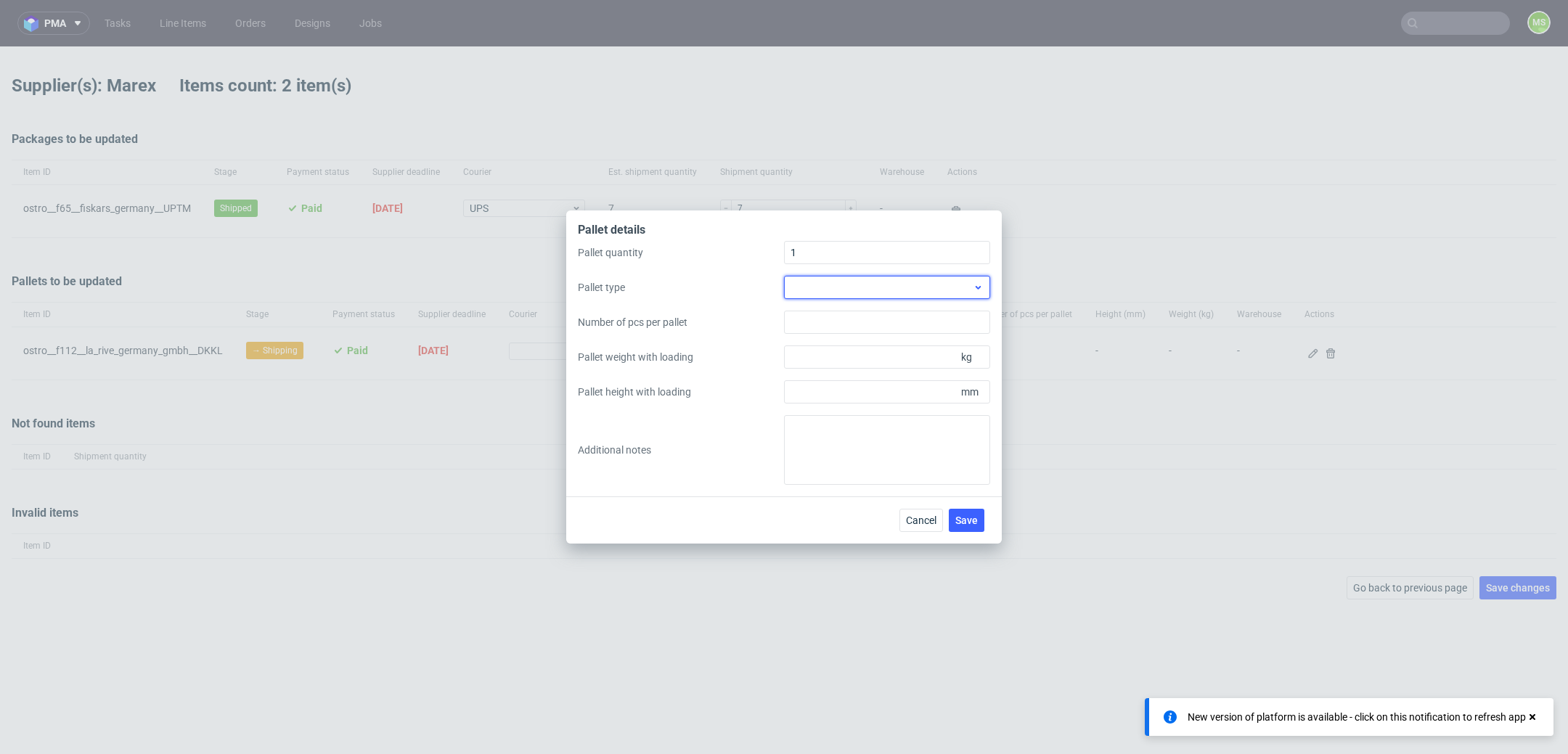
click at [955, 287] on div at bounding box center [887, 287] width 206 height 24
click at [926, 321] on div "EPAL1, 1200 x 800mm" at bounding box center [887, 321] width 195 height 26
click at [866, 331] on input "Number of pcs per pallet" at bounding box center [887, 322] width 206 height 24
click at [877, 359] on input "Pallet weight with loading" at bounding box center [887, 357] width 206 height 24
type input "80"
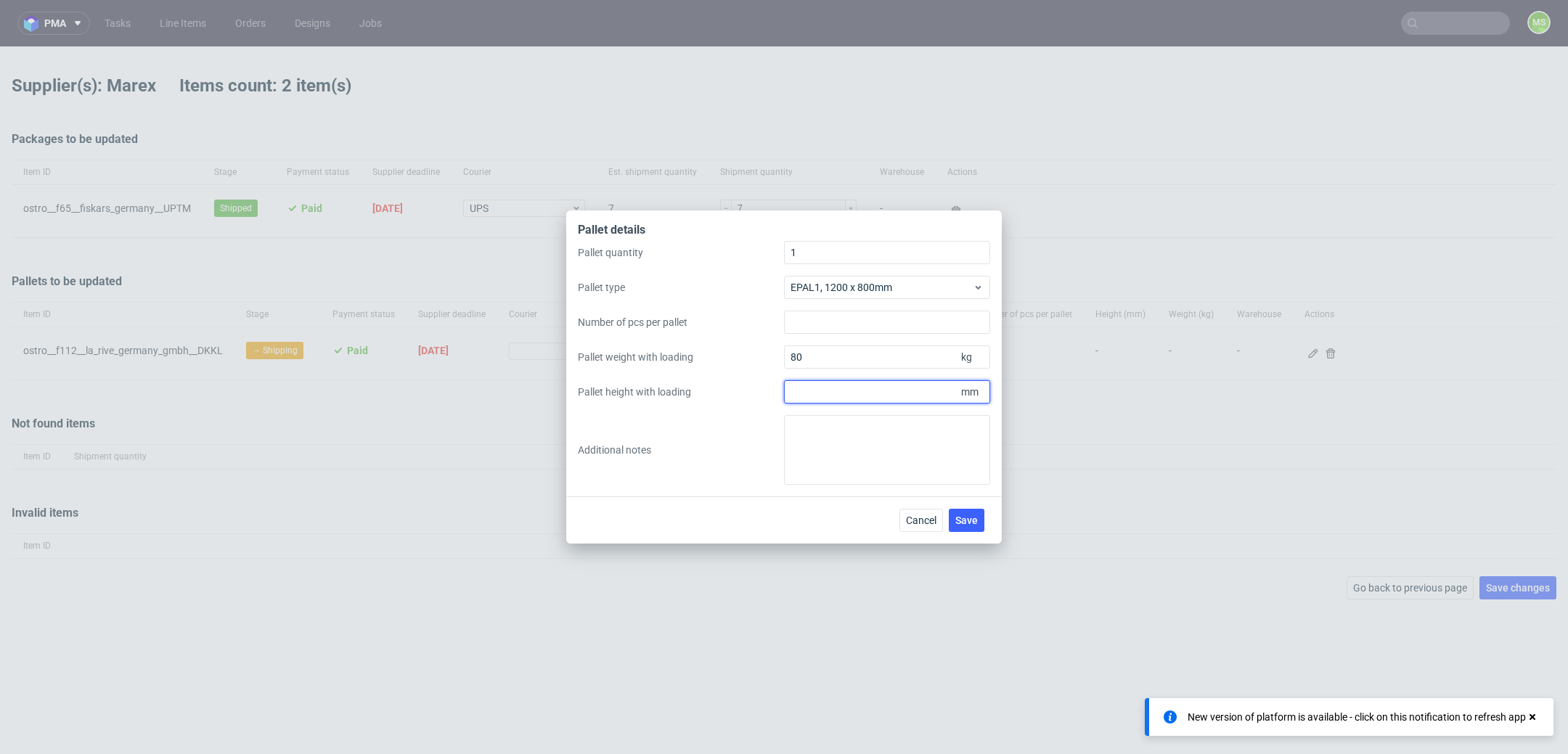
click at [872, 389] on input "Pallet height with loading" at bounding box center [887, 392] width 206 height 24
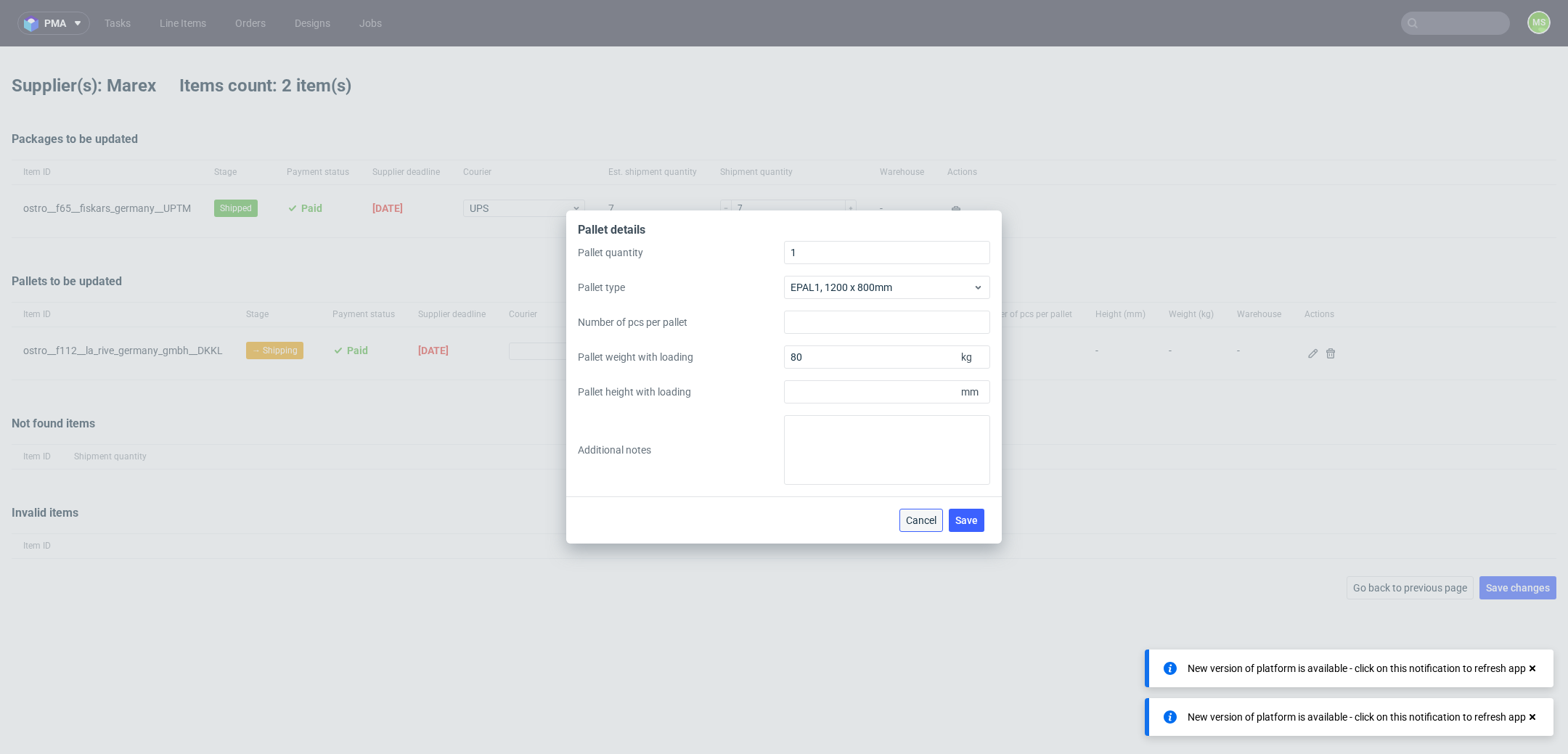
click at [925, 526] on button "Cancel" at bounding box center [921, 520] width 44 height 24
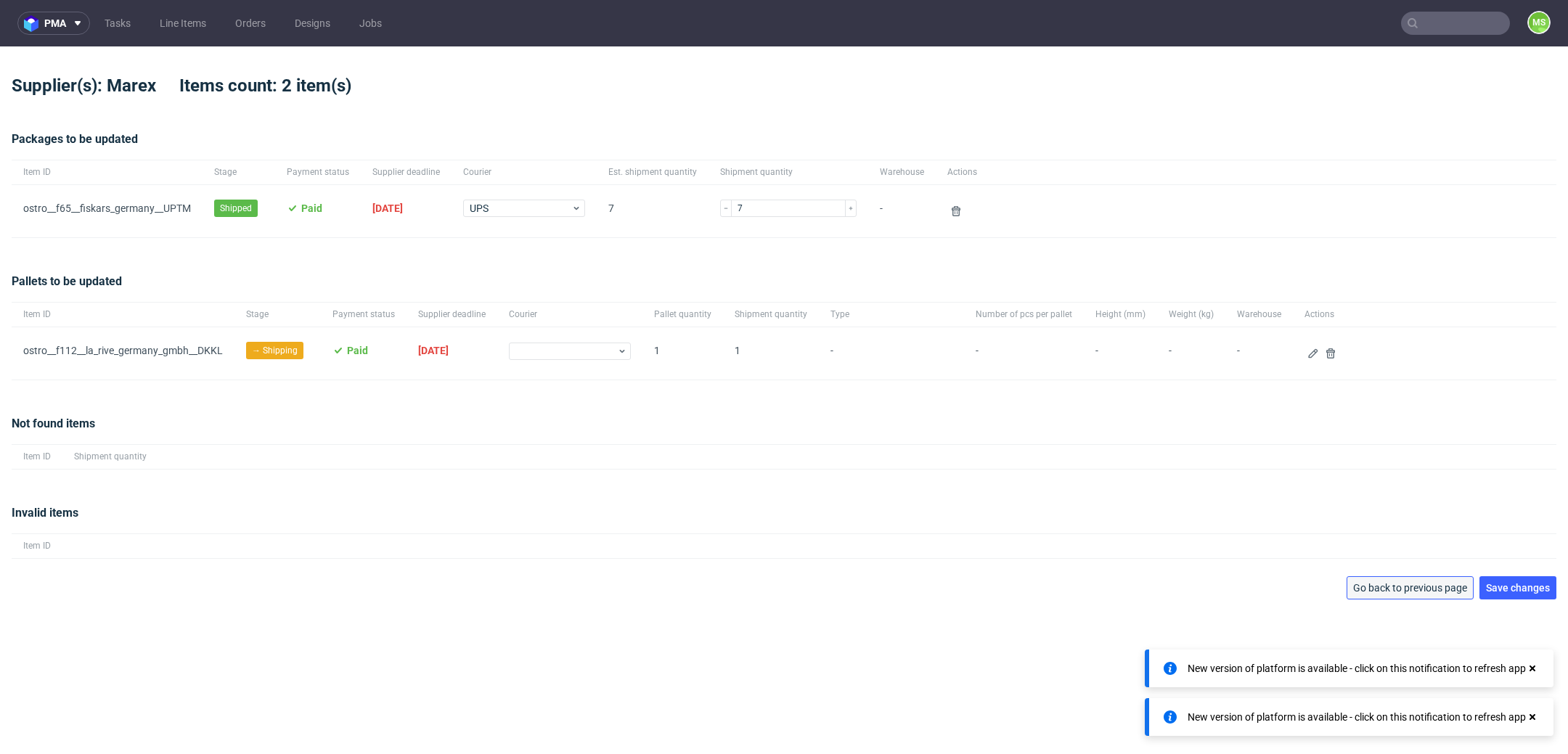
click at [1413, 593] on button "Go back to previous page" at bounding box center [1410, 588] width 127 height 24
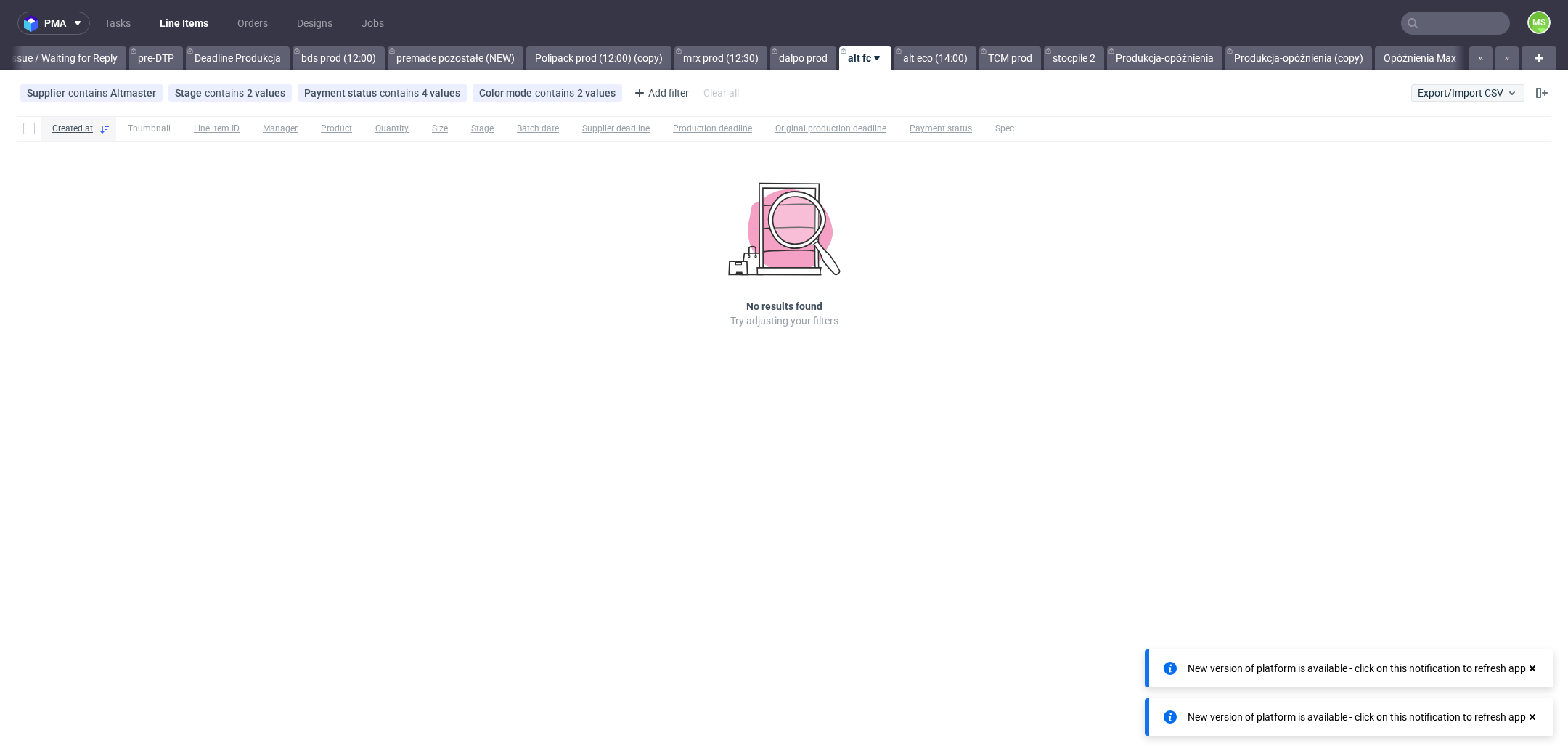
scroll to position [0, 2353]
click at [1483, 100] on button "Export/Import CSV" at bounding box center [1468, 93] width 114 height 17
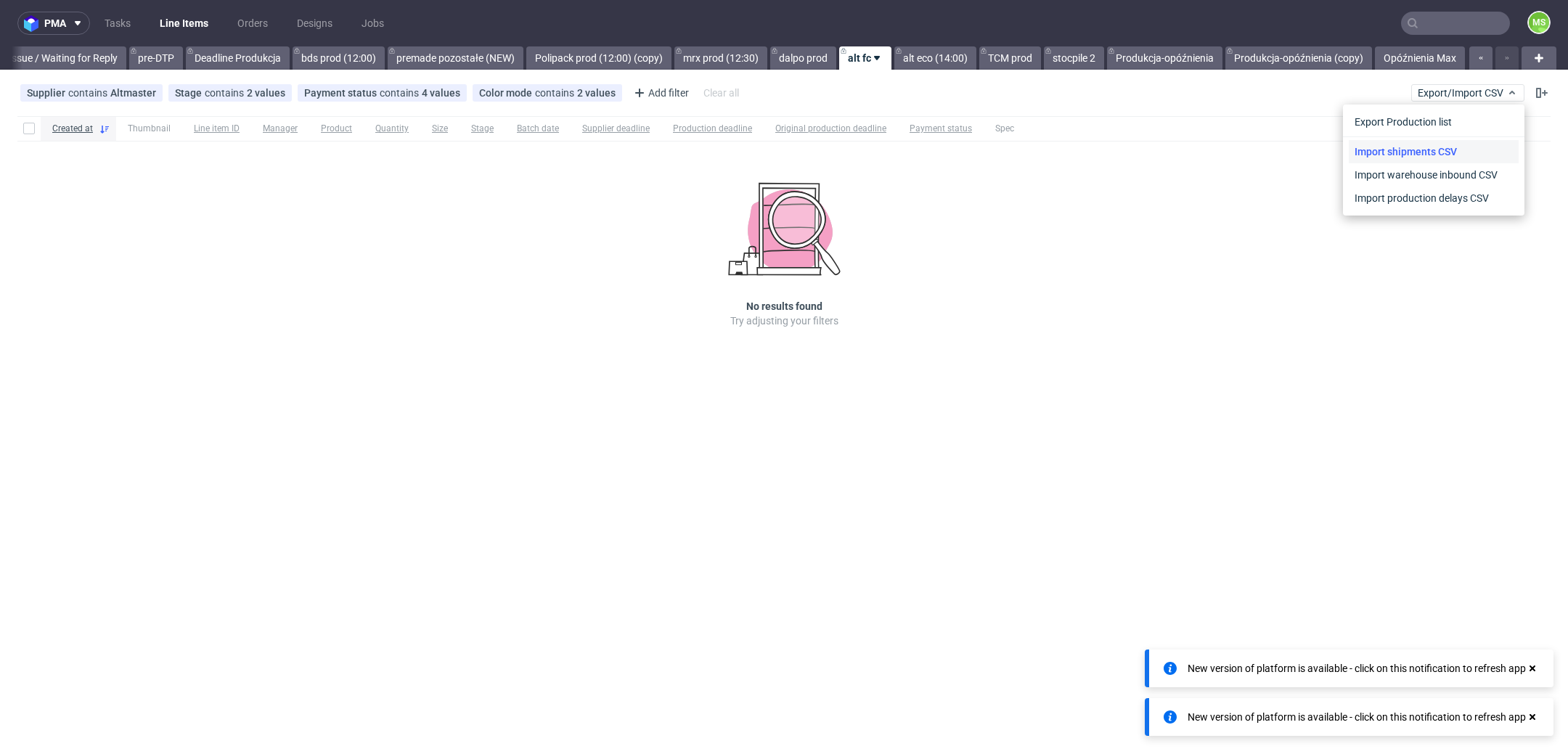
click at [1466, 144] on link "Import shipments CSV" at bounding box center [1433, 152] width 170 height 24
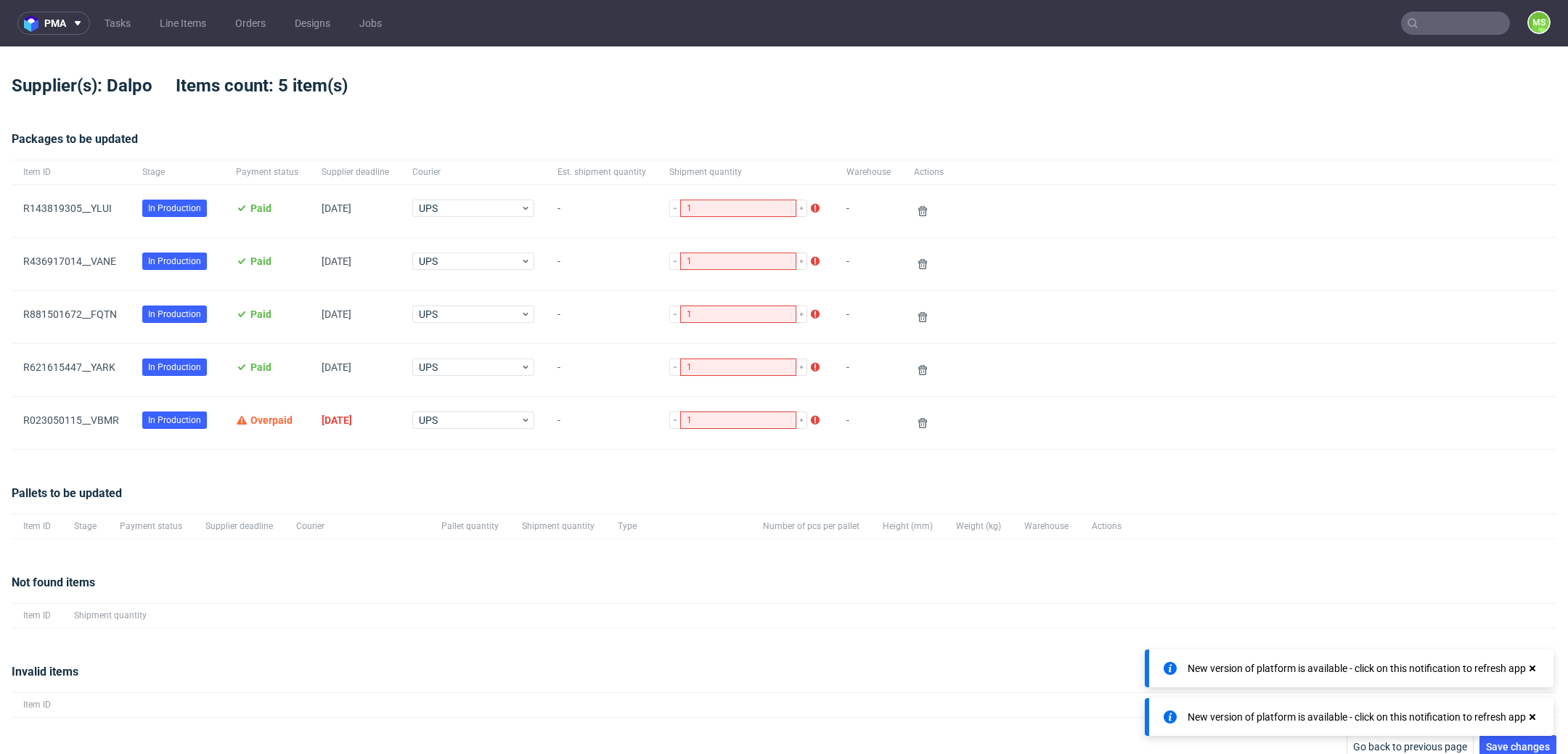
scroll to position [14, 0]
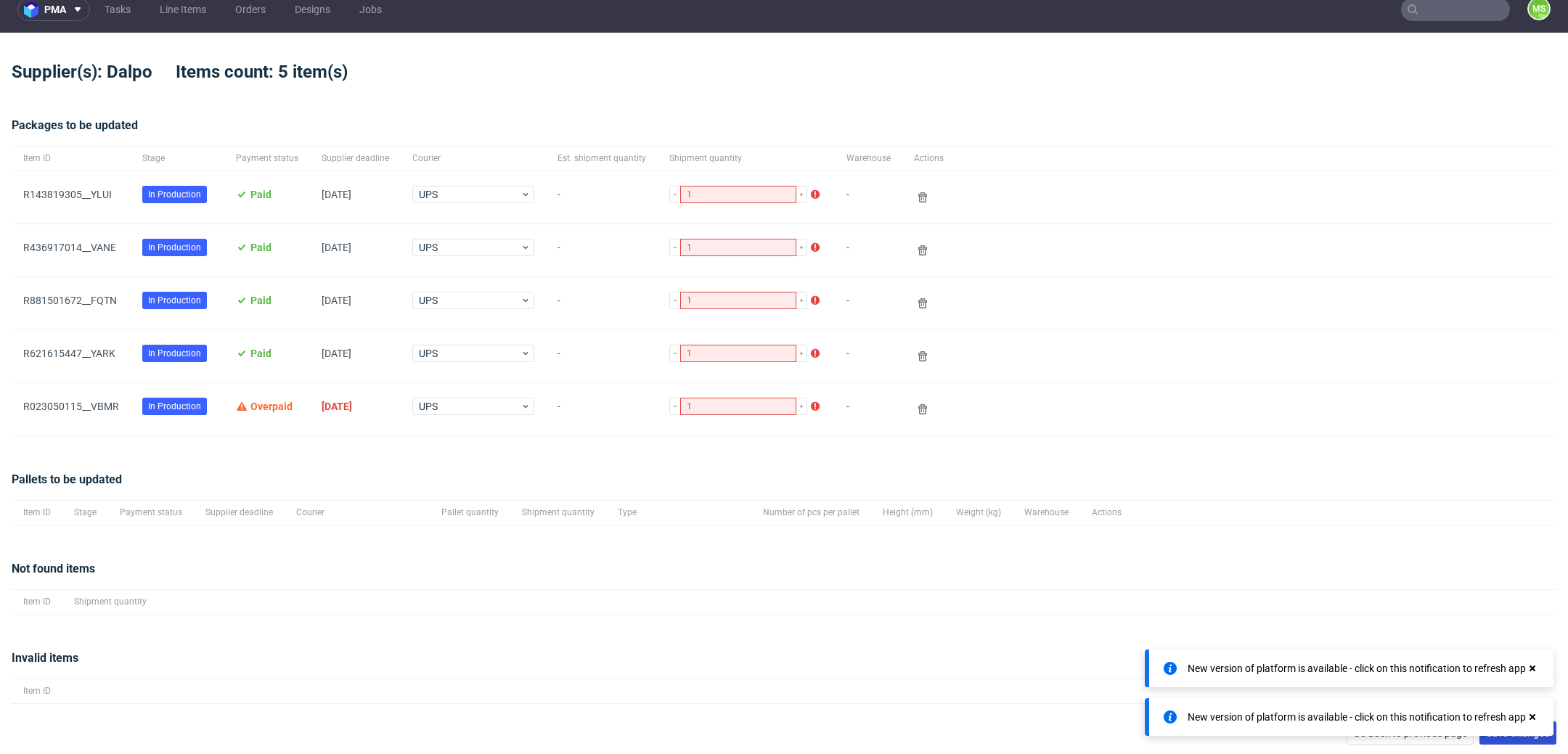
click at [1516, 739] on button "Save changes" at bounding box center [1518, 733] width 77 height 24
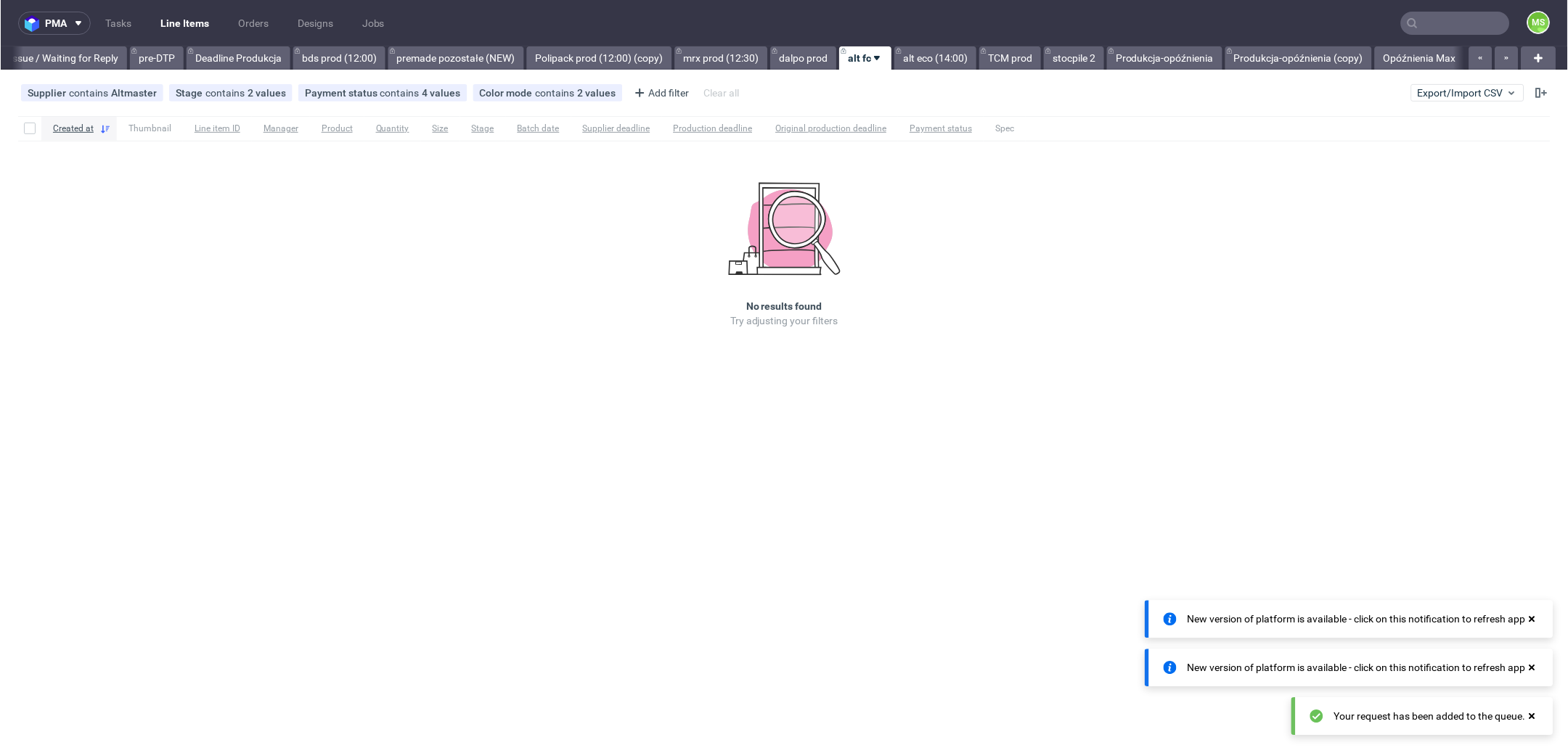
scroll to position [0, 2353]
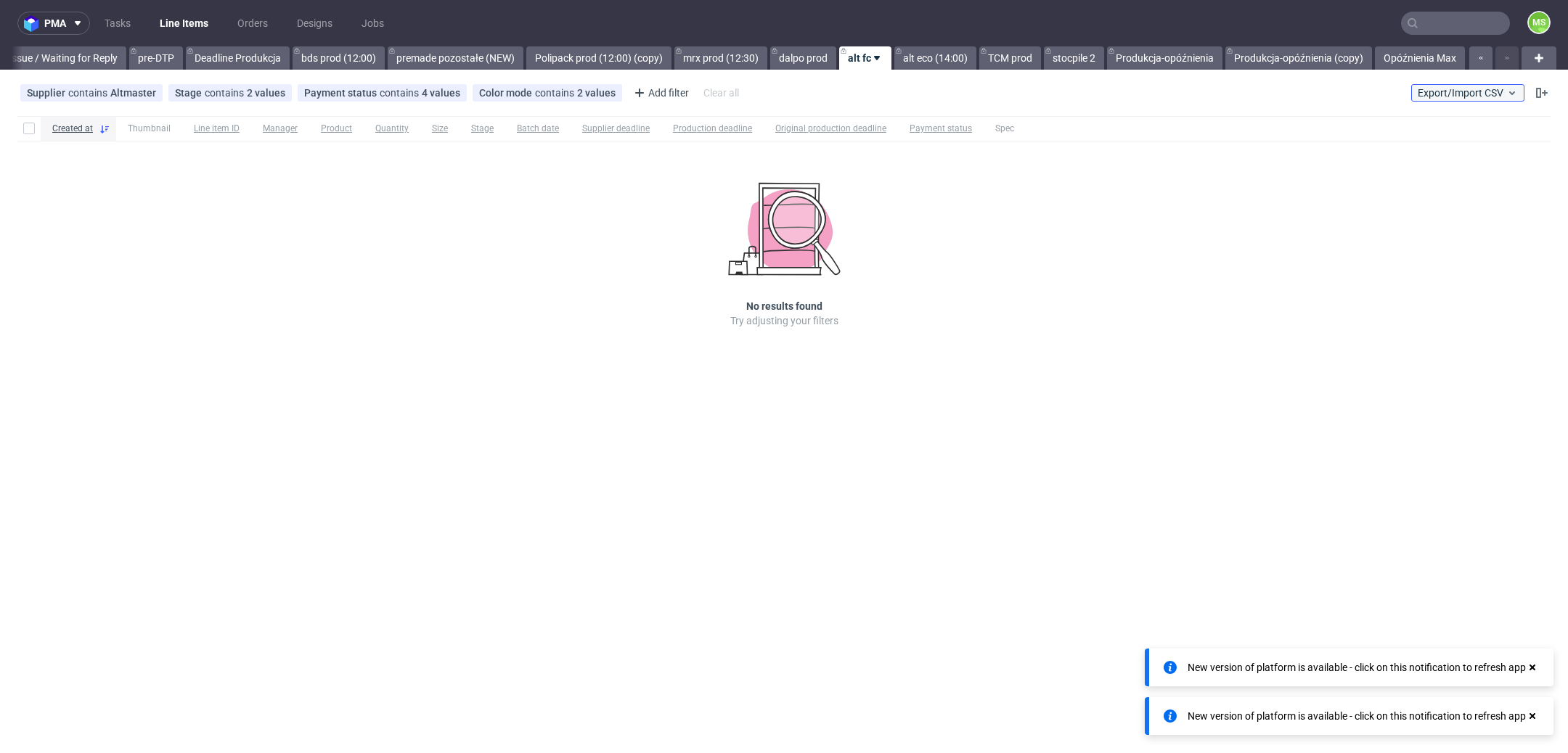
click at [1429, 89] on span "Export/Import CSV" at bounding box center [1467, 93] width 100 height 11
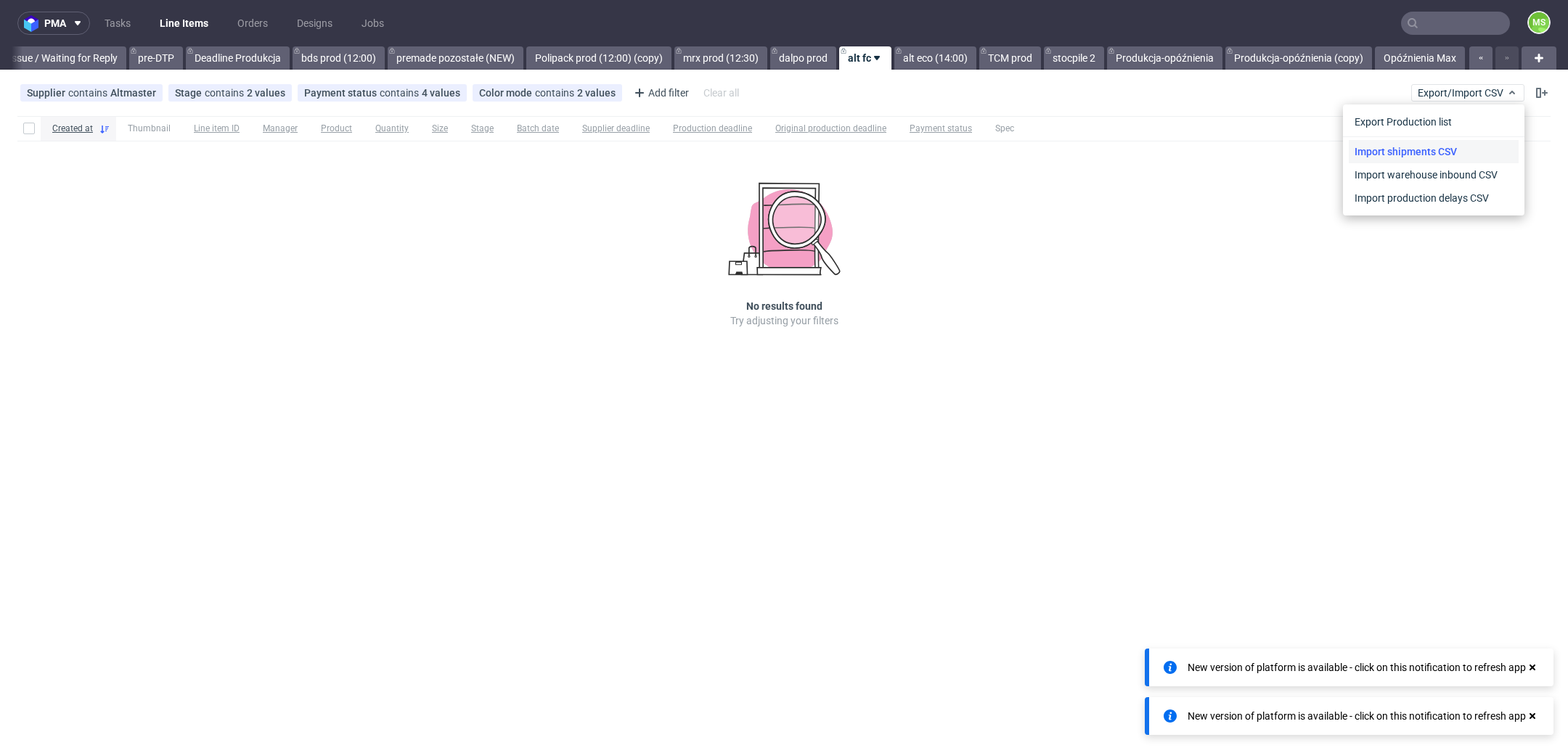
click at [1448, 150] on link "Import shipments CSV" at bounding box center [1433, 152] width 170 height 24
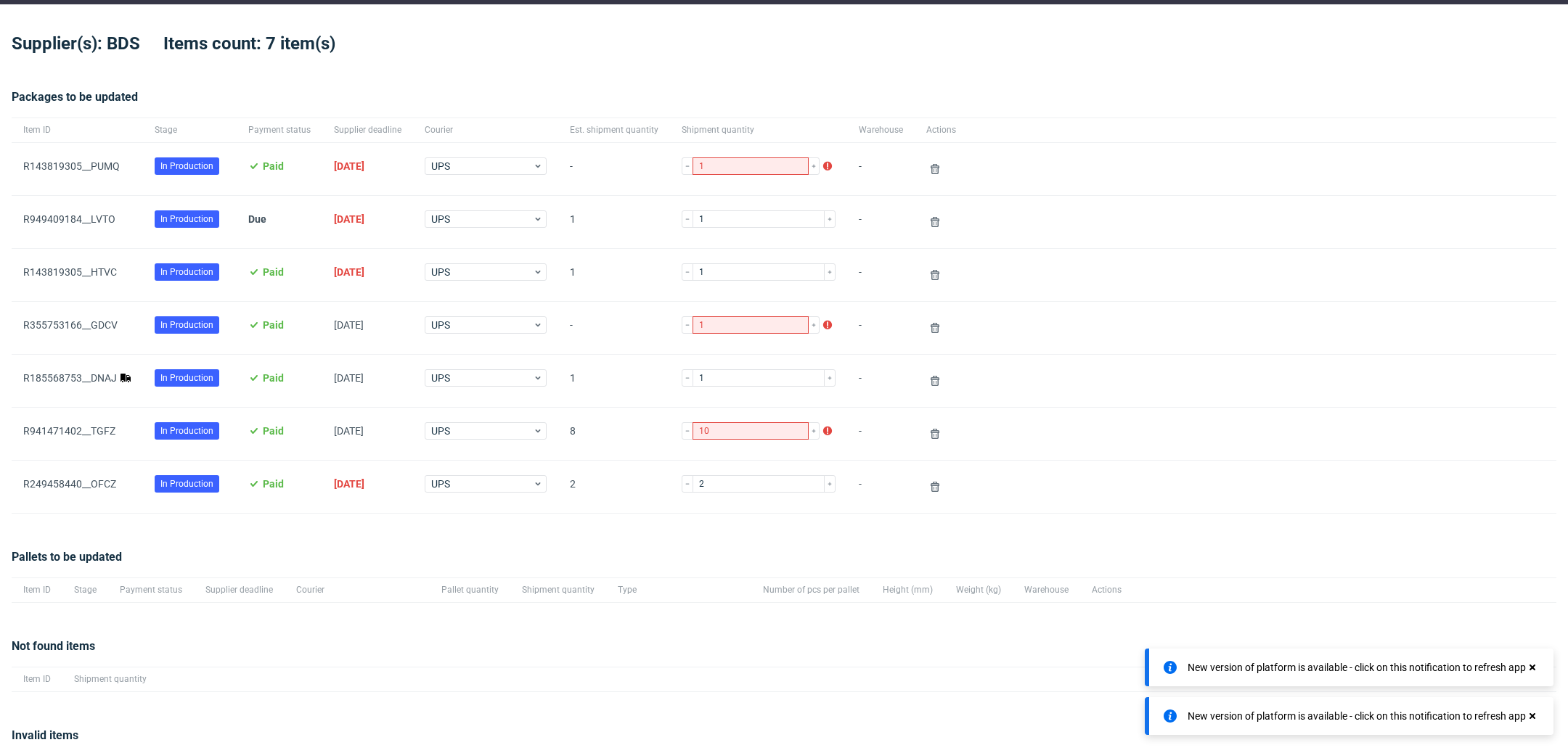
scroll to position [48, 0]
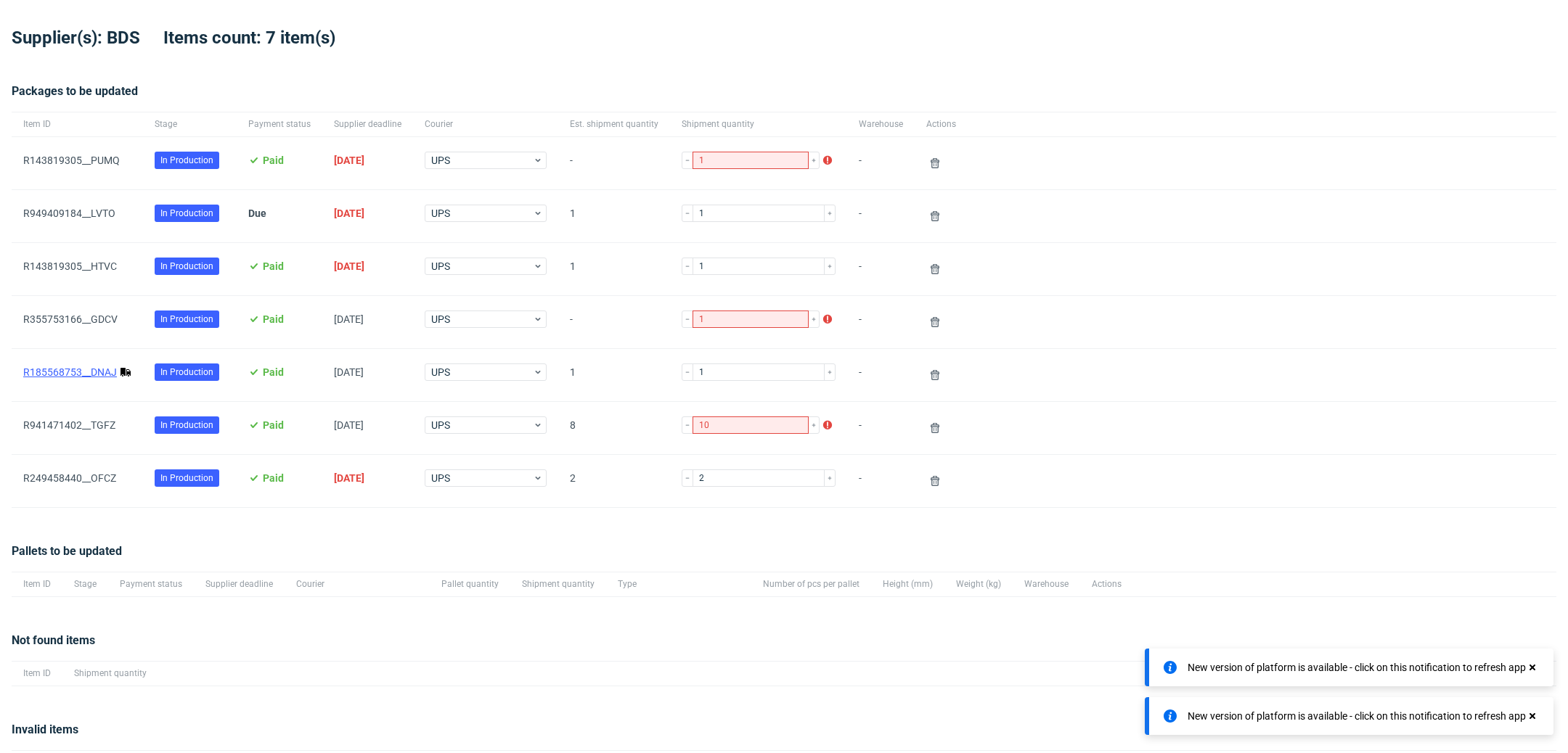
click at [106, 367] on link "R185568753__DNAJ" at bounding box center [70, 372] width 93 height 11
click at [1531, 667] on use at bounding box center [1532, 667] width 6 height 6
click at [1536, 712] on icon at bounding box center [1532, 716] width 13 height 11
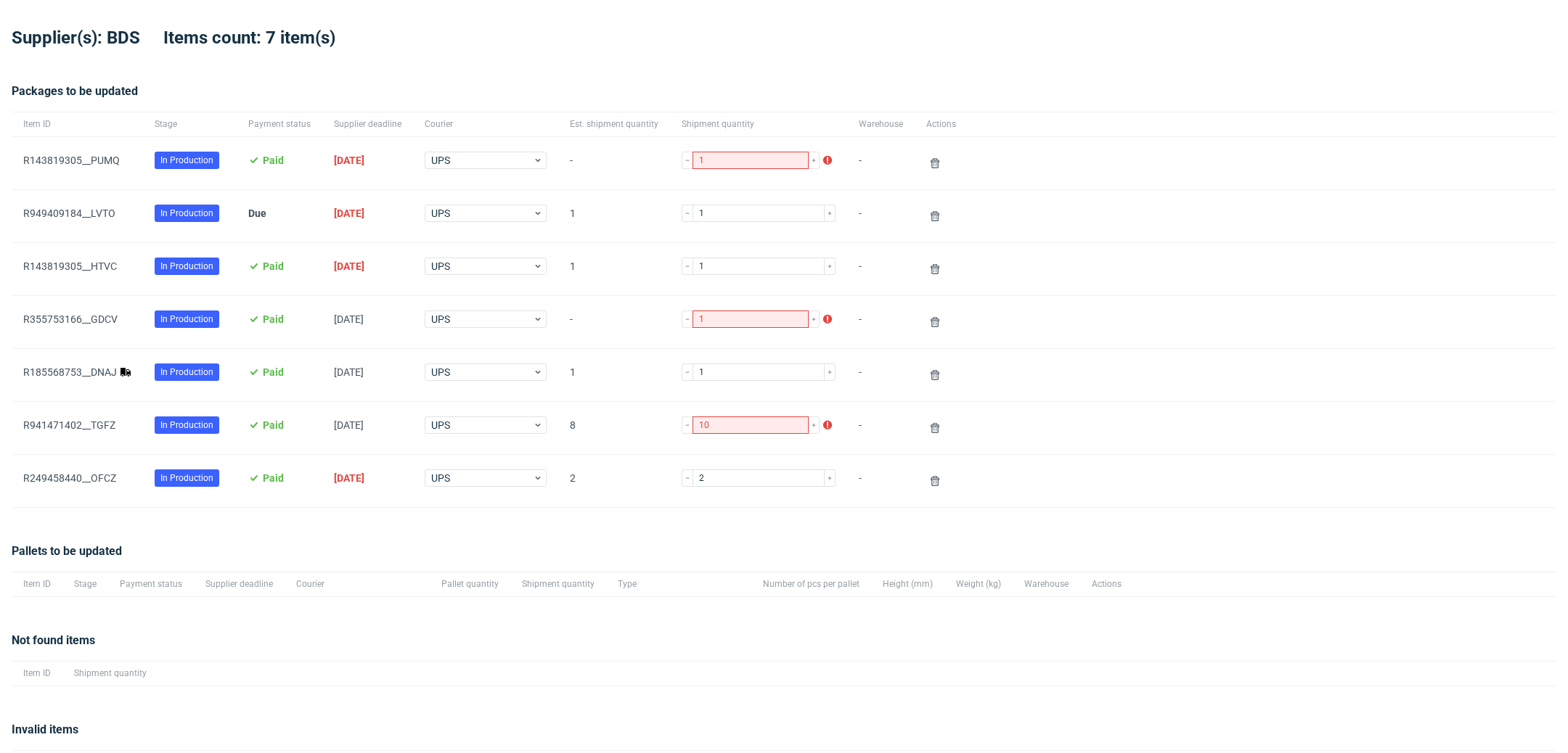
scroll to position [120, 0]
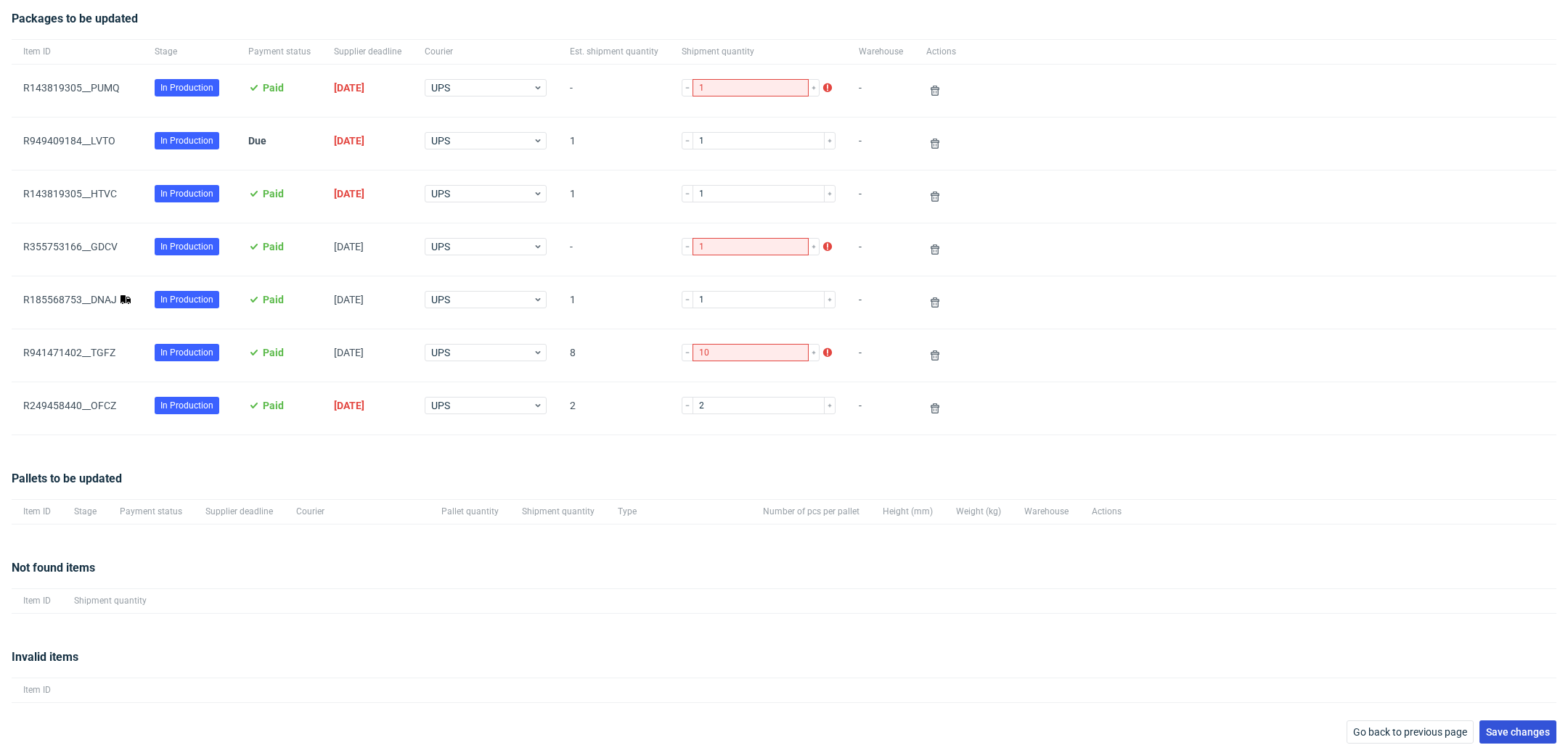
click at [1501, 722] on button "Save changes" at bounding box center [1518, 732] width 77 height 24
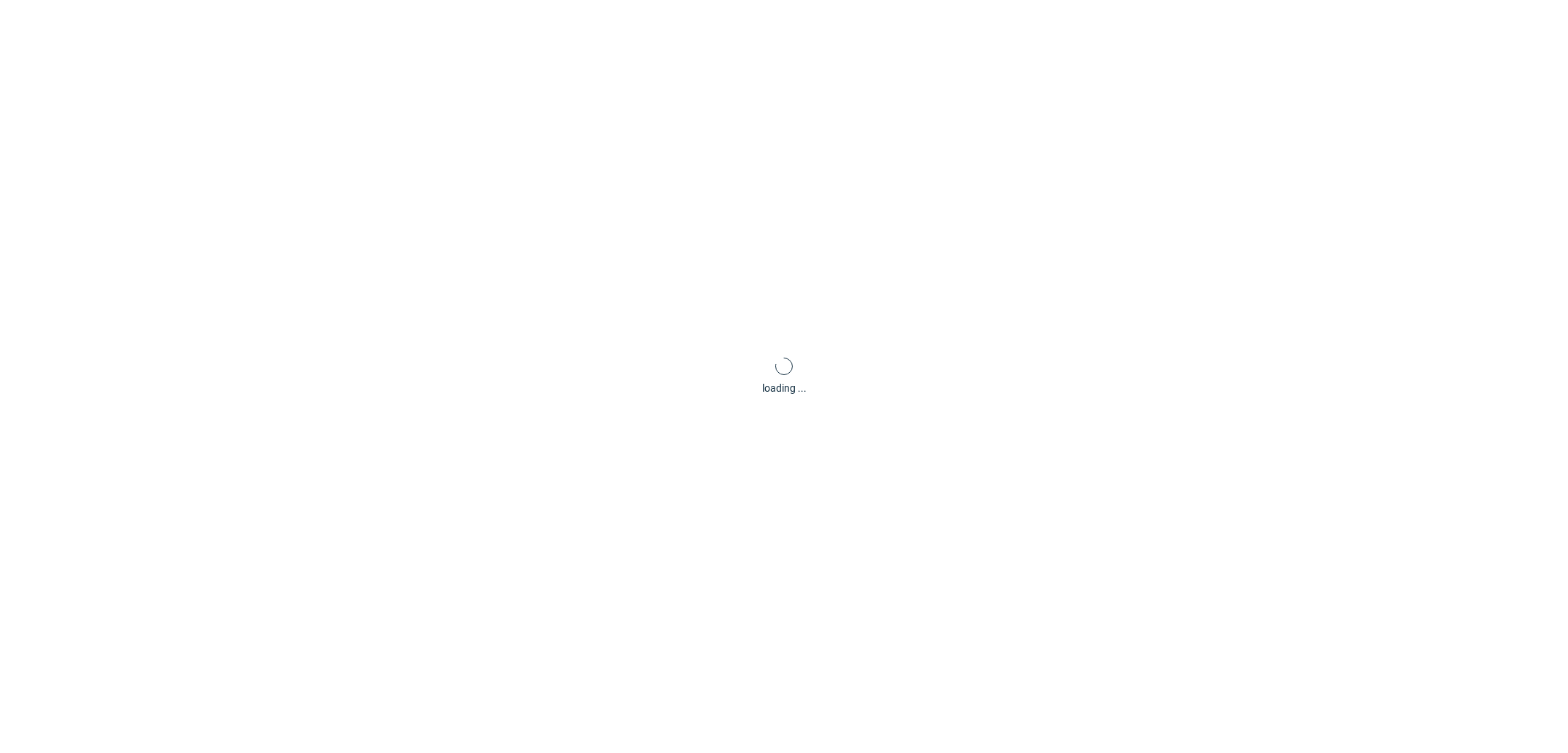
scroll to position [70, 0]
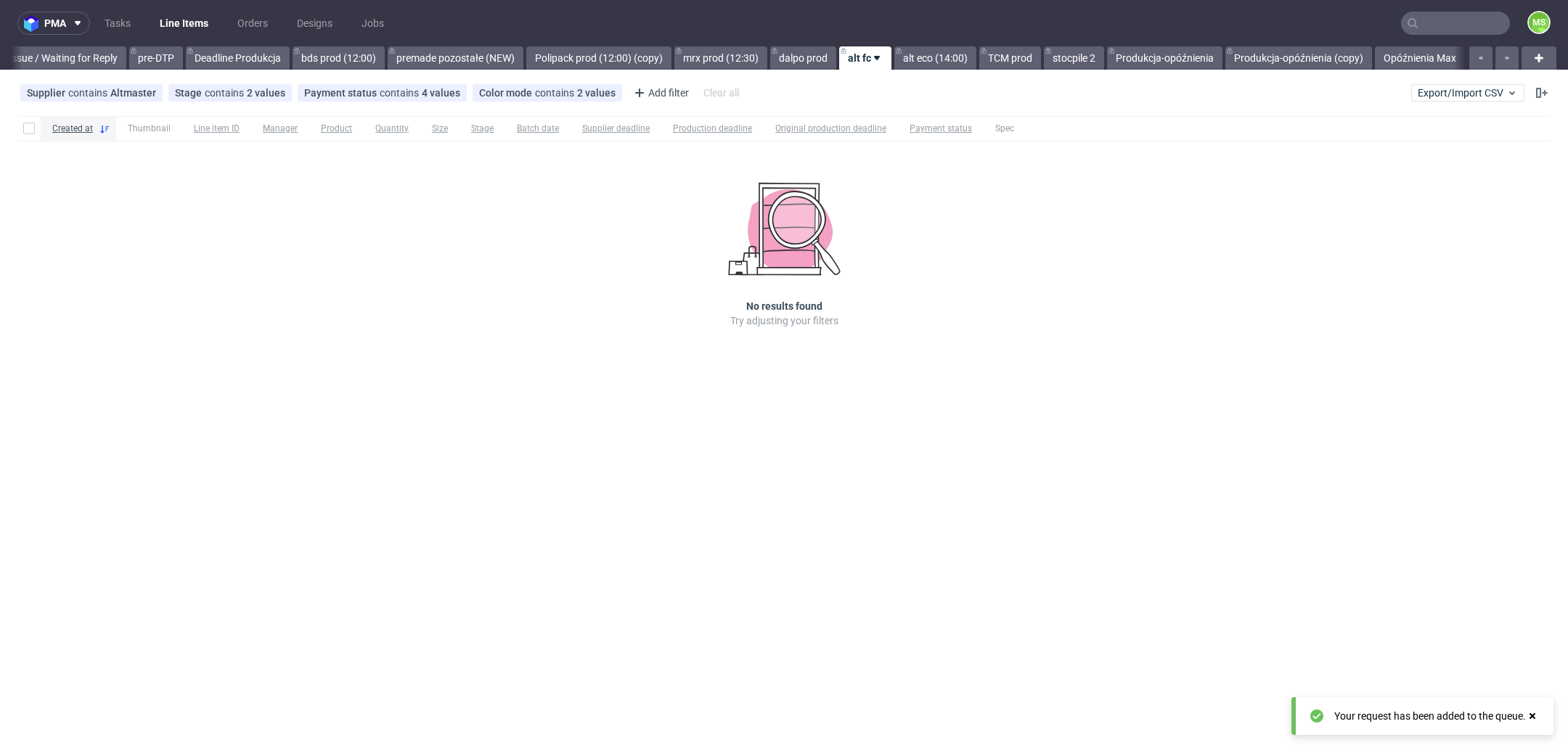
scroll to position [0, 2353]
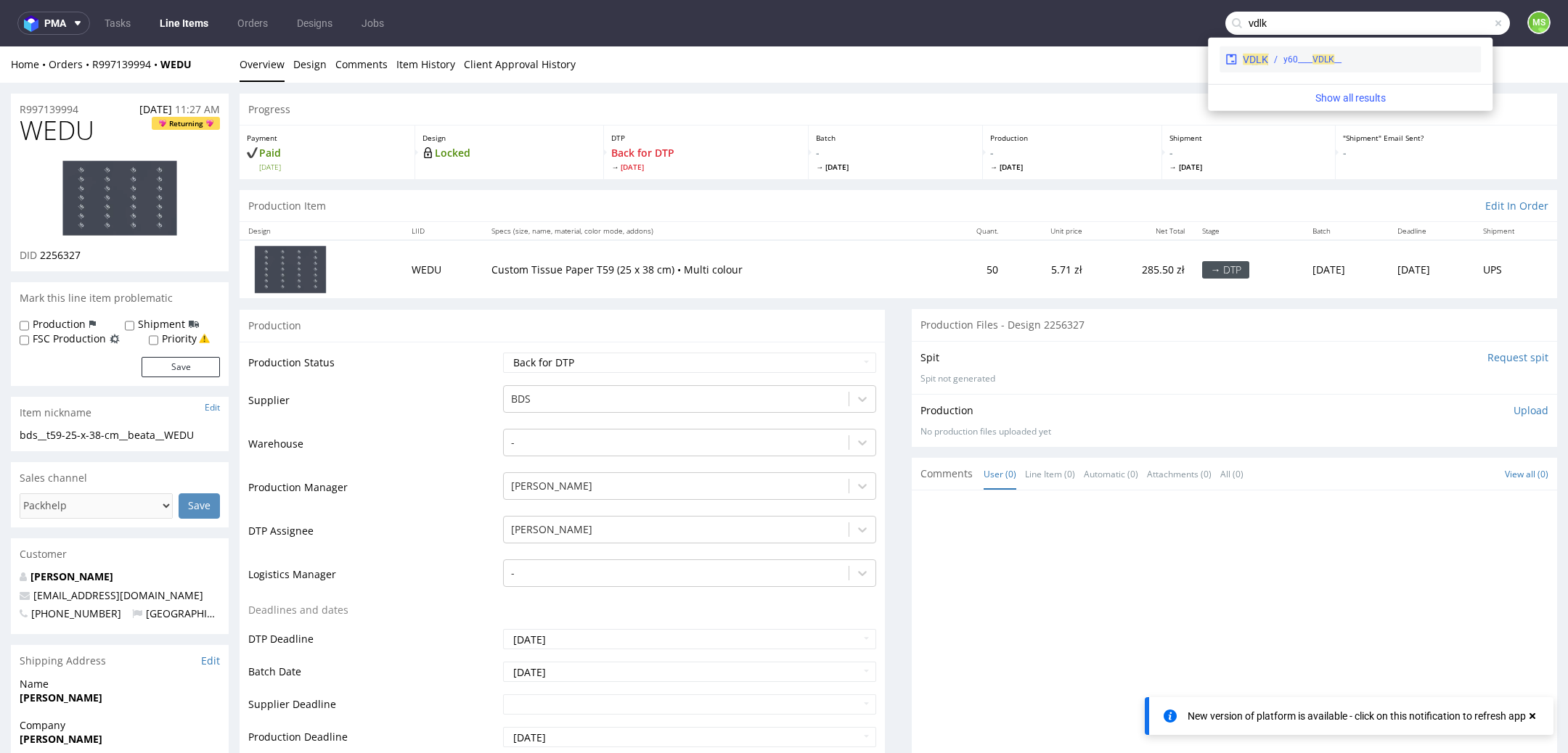
type input "vdlk"
click at [1409, 62] on div "__y60____ VDLK" at bounding box center [1372, 59] width 207 height 13
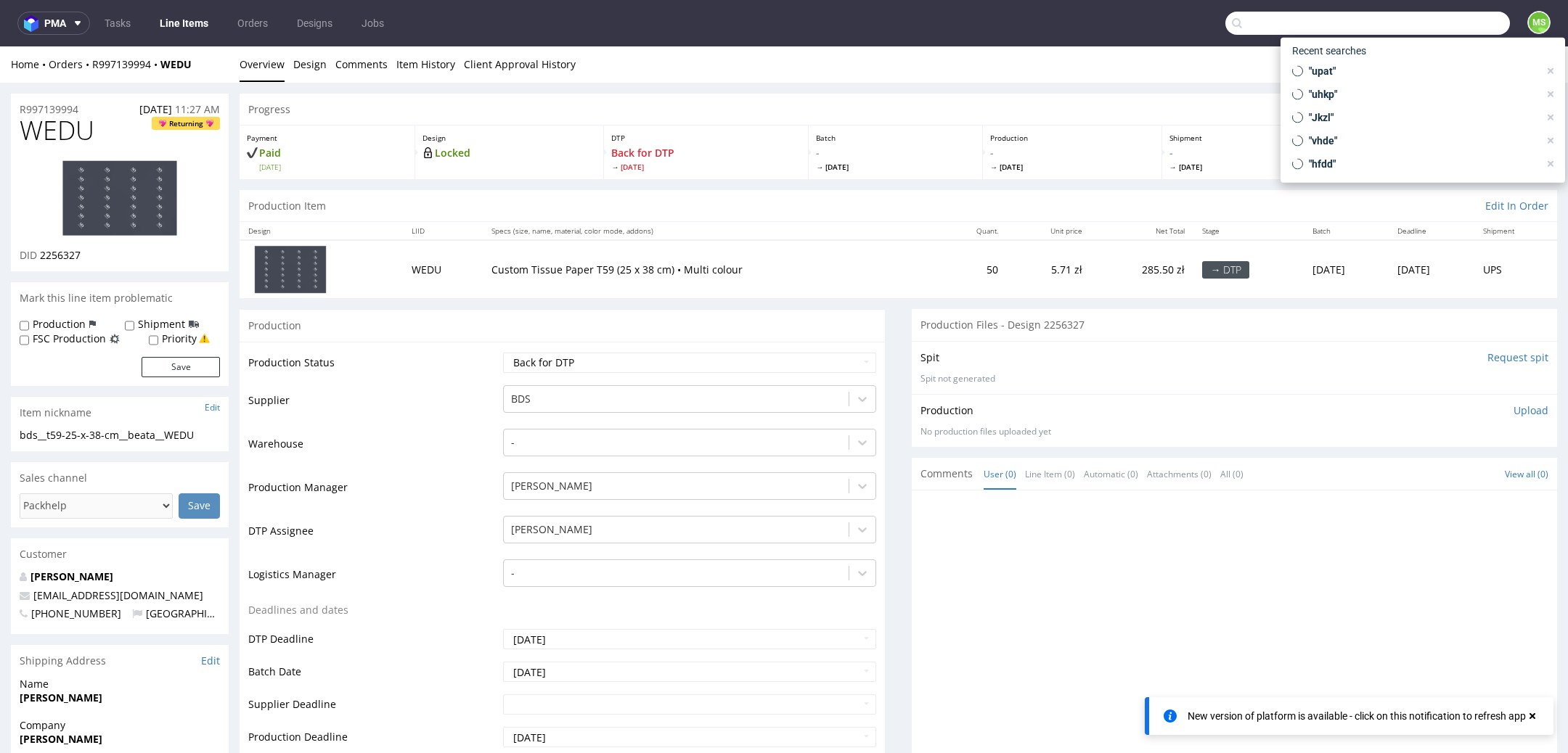
click at [1459, 15] on input "text" at bounding box center [1368, 23] width 285 height 24
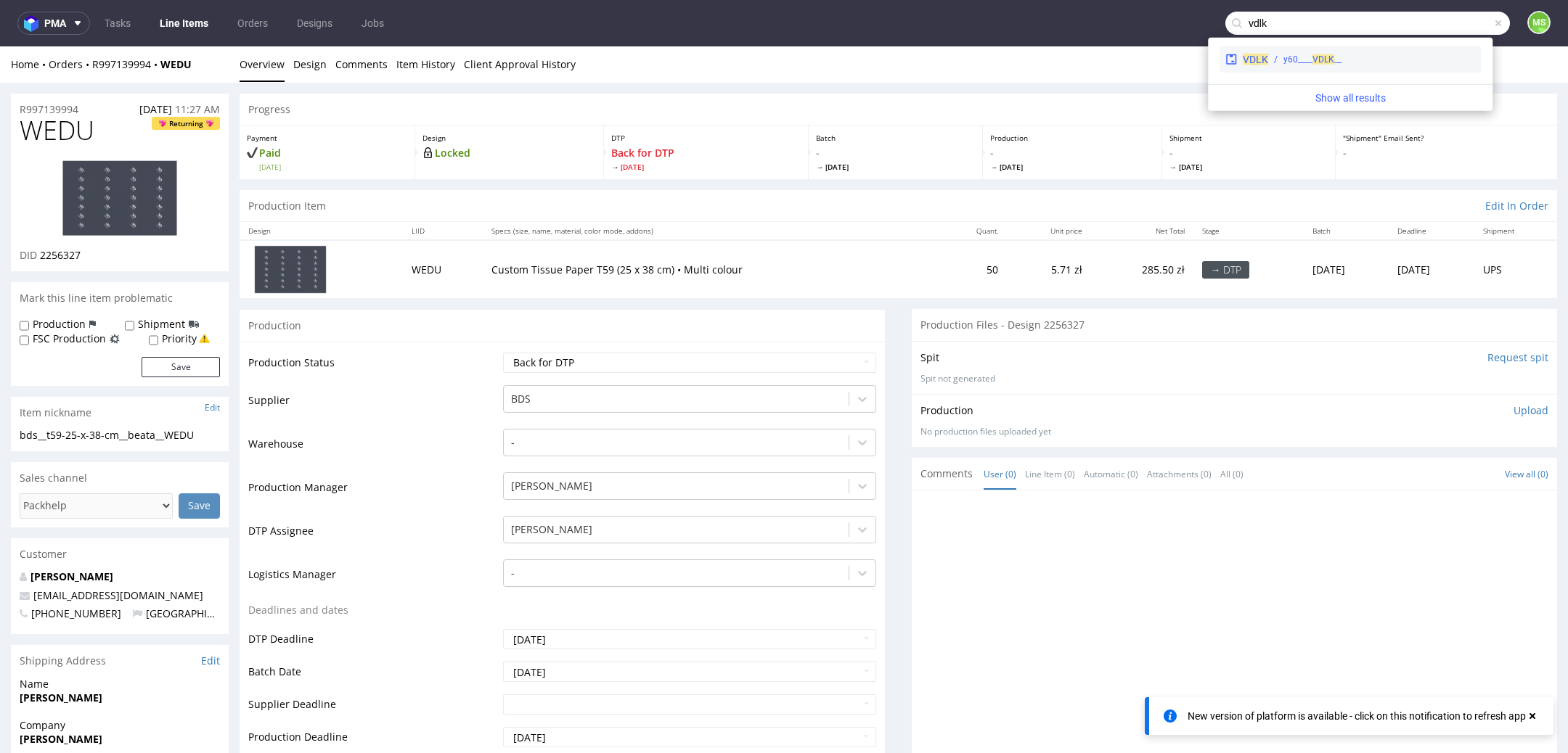
type input "vdlk"
click at [1369, 47] on div "VDLK __y60____ VDLK" at bounding box center [1350, 59] width 261 height 26
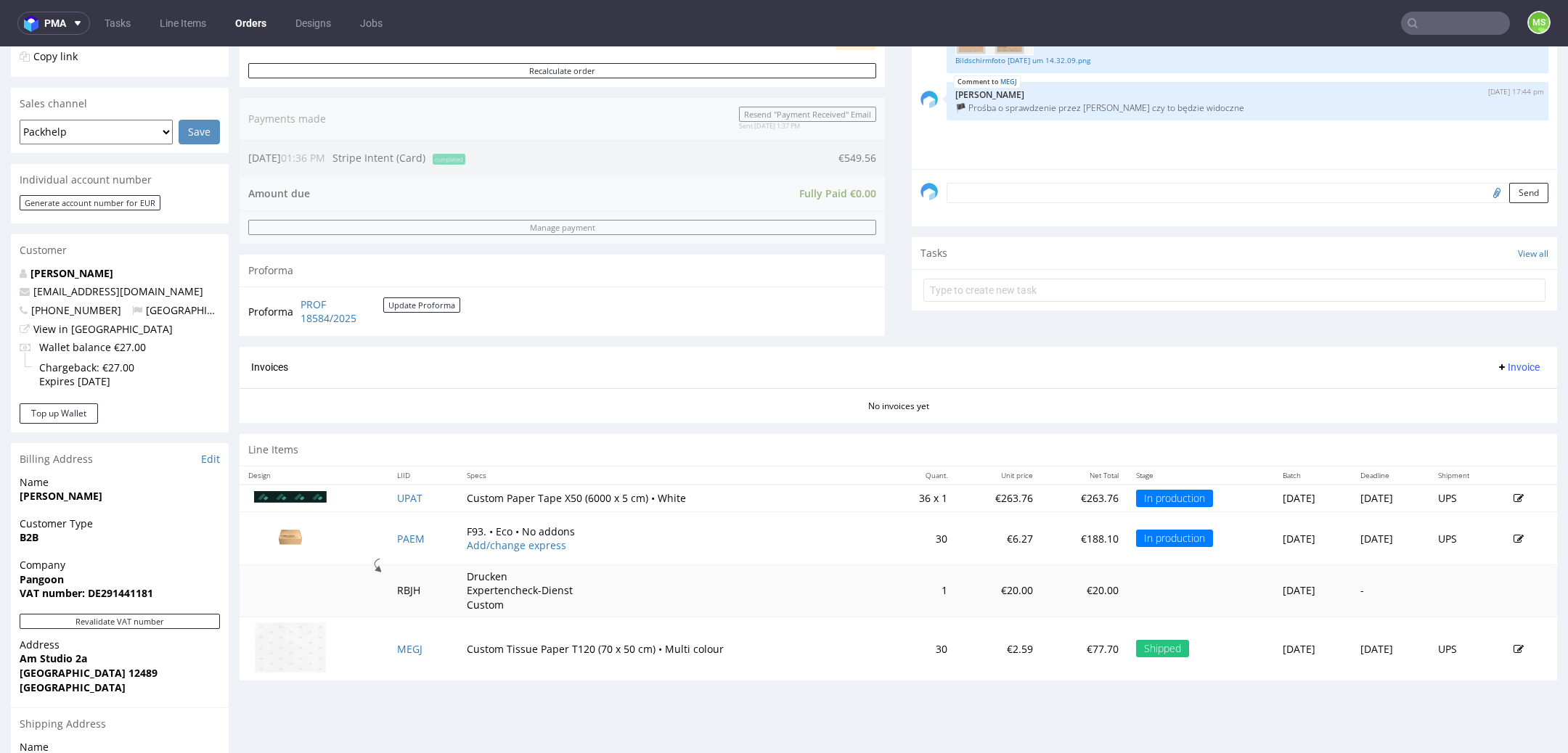
scroll to position [336, 0]
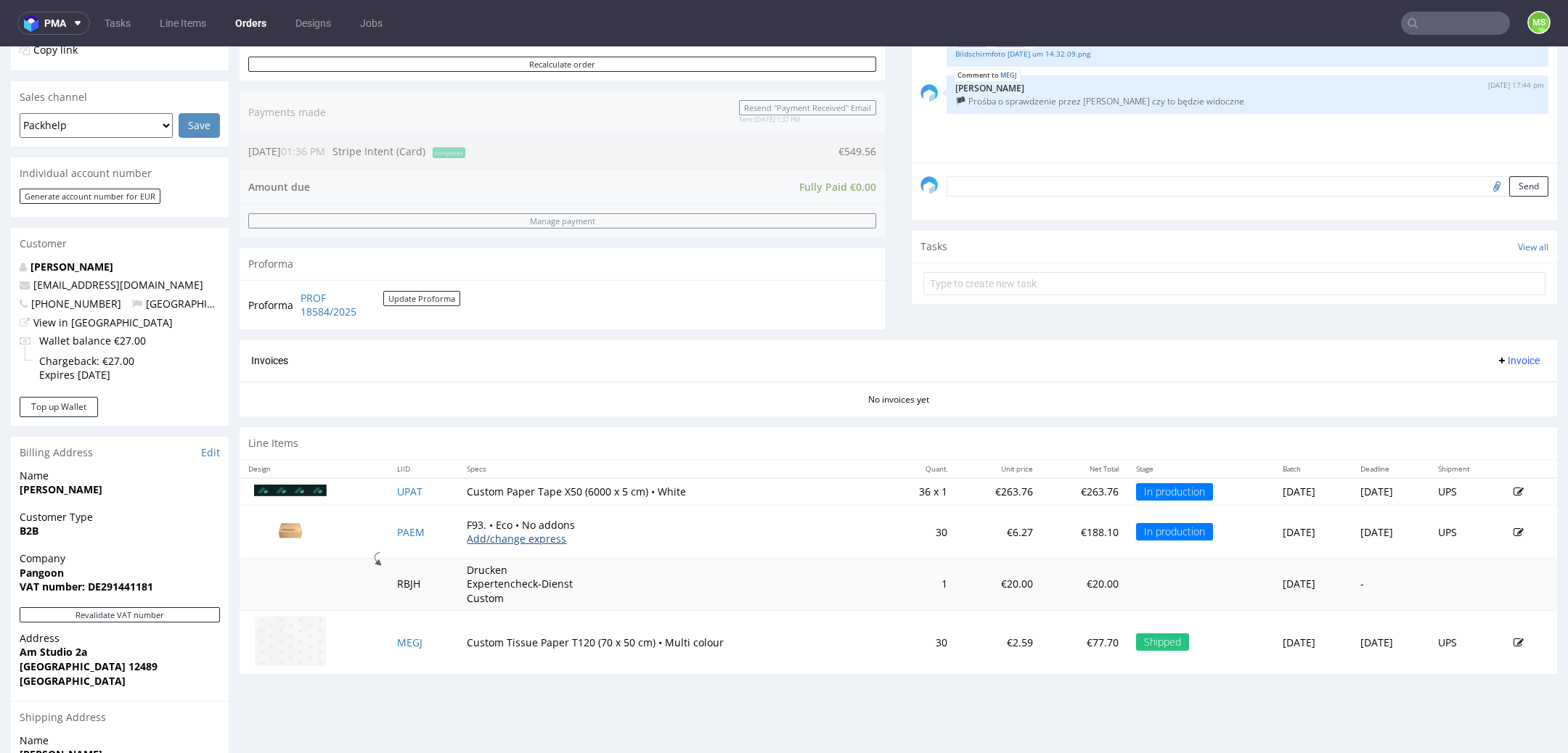
click at [483, 532] on link "Add/change express" at bounding box center [516, 539] width 100 height 14
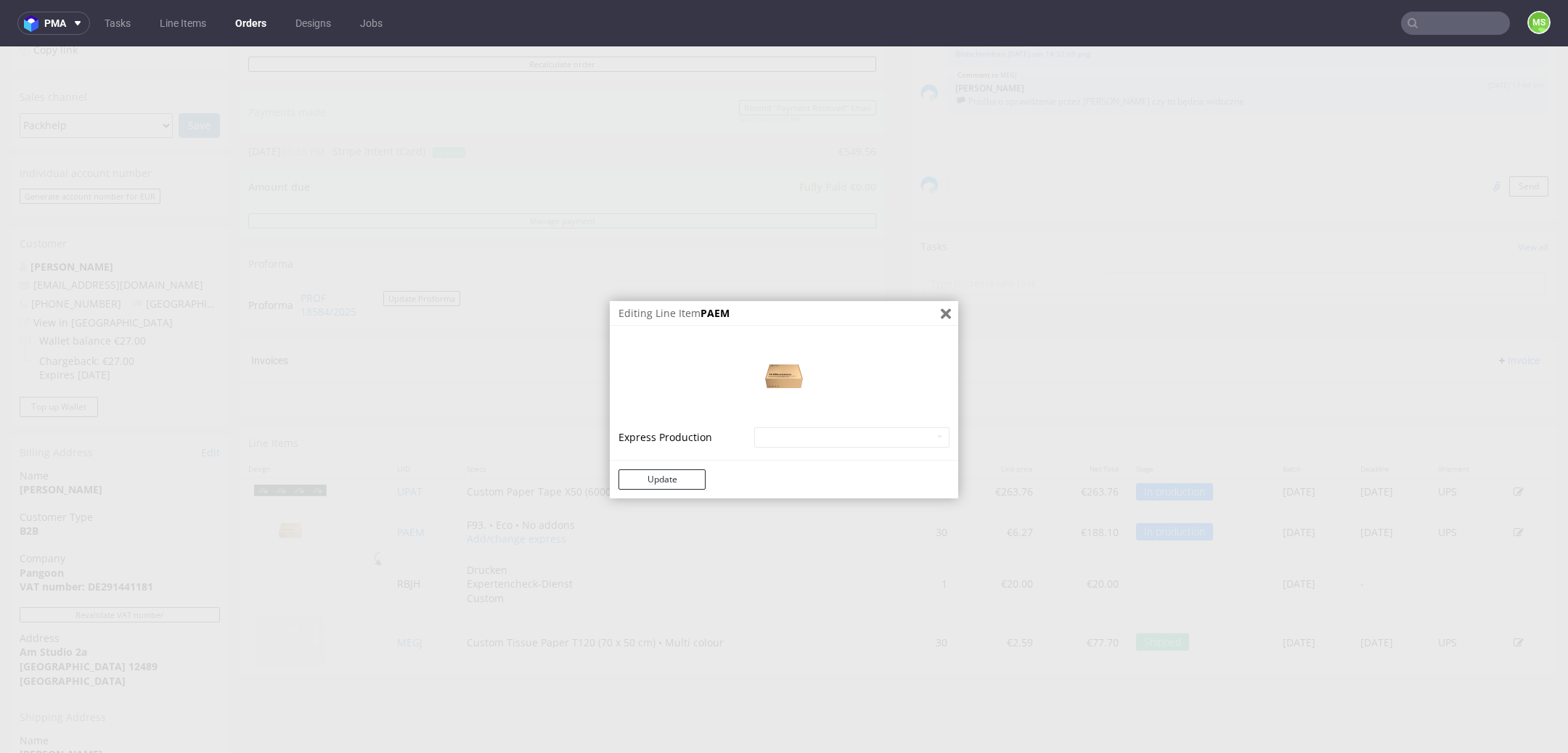
click at [941, 315] on icon "Close" at bounding box center [946, 313] width 11 height 11
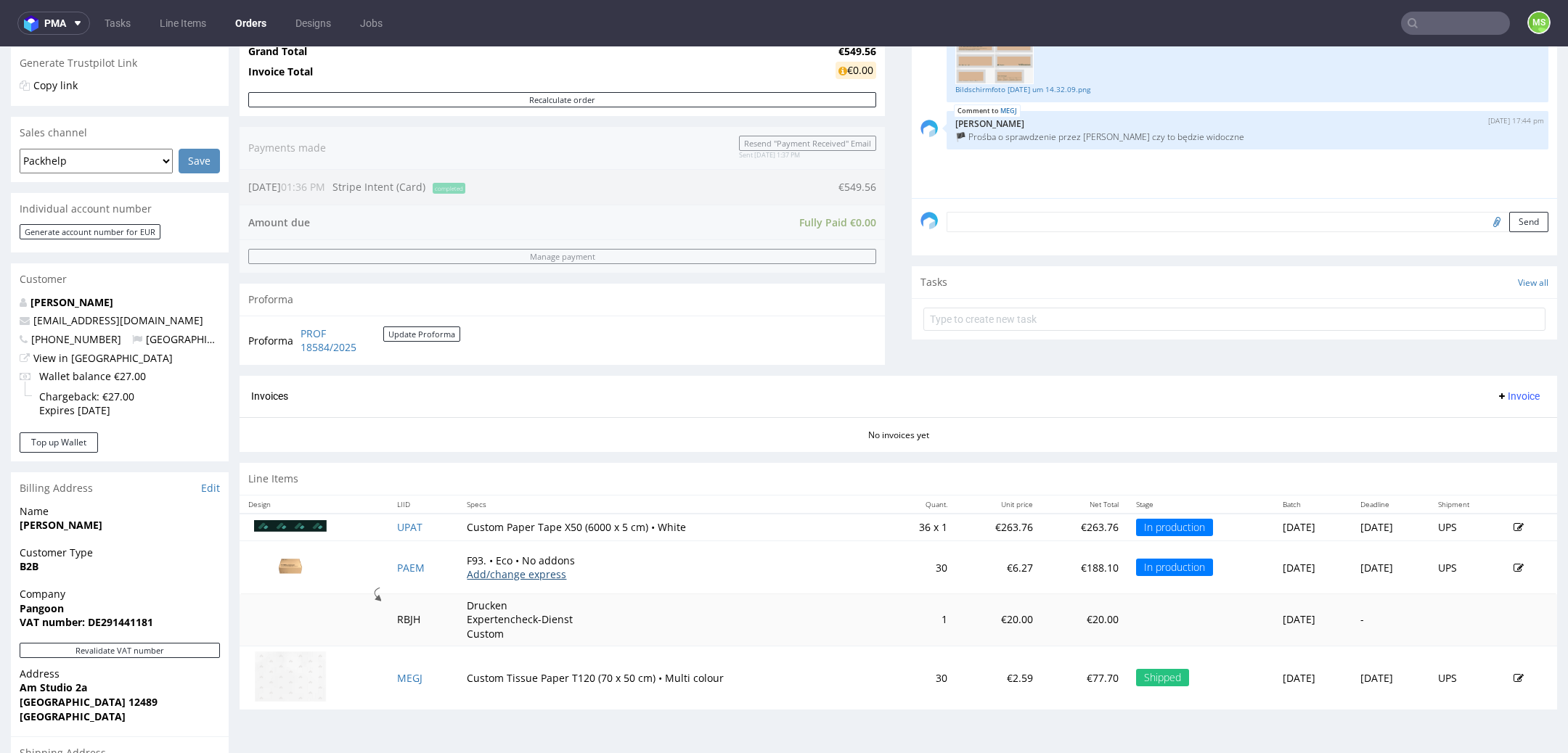
scroll to position [0, 0]
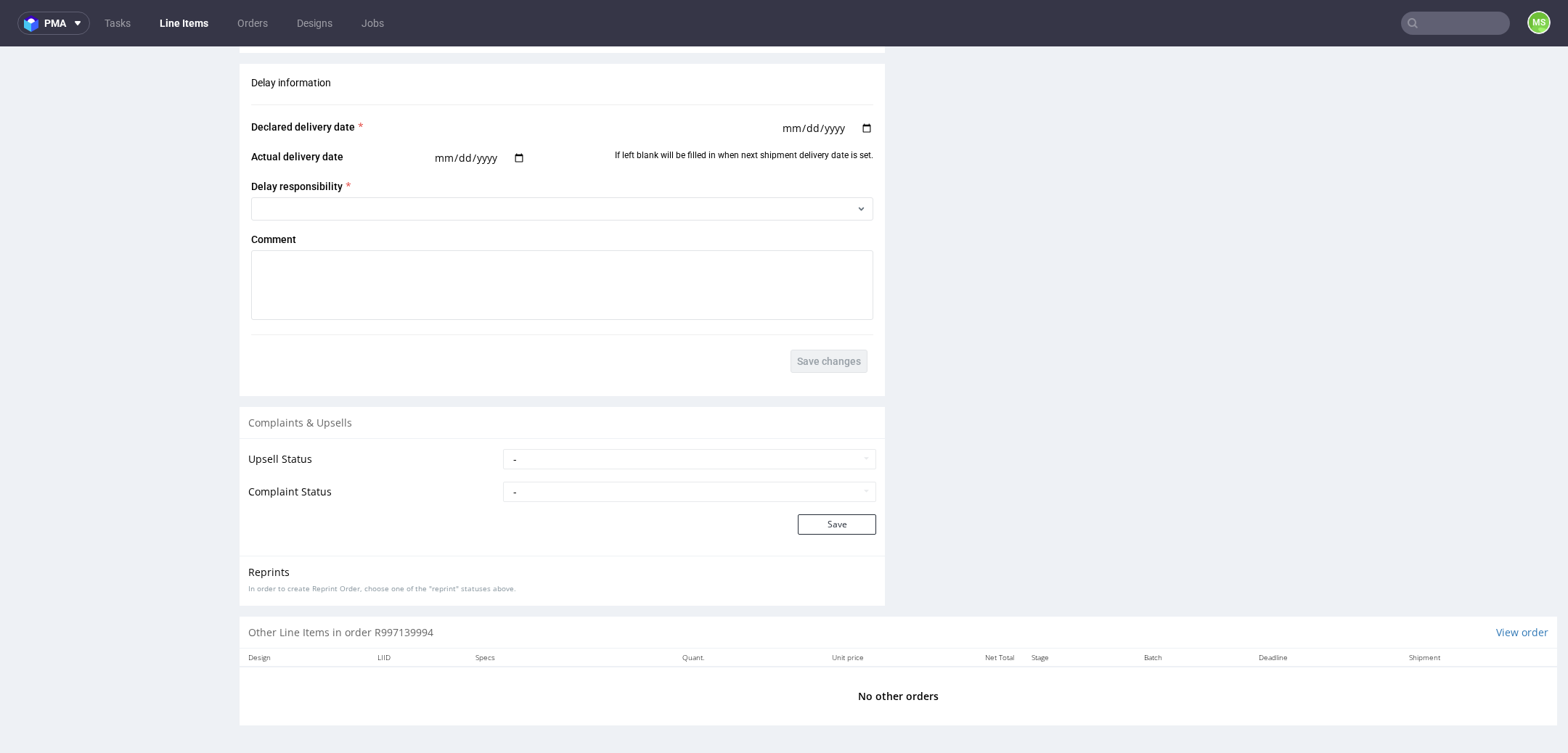
scroll to position [4, 0]
